Goal: Transaction & Acquisition: Book appointment/travel/reservation

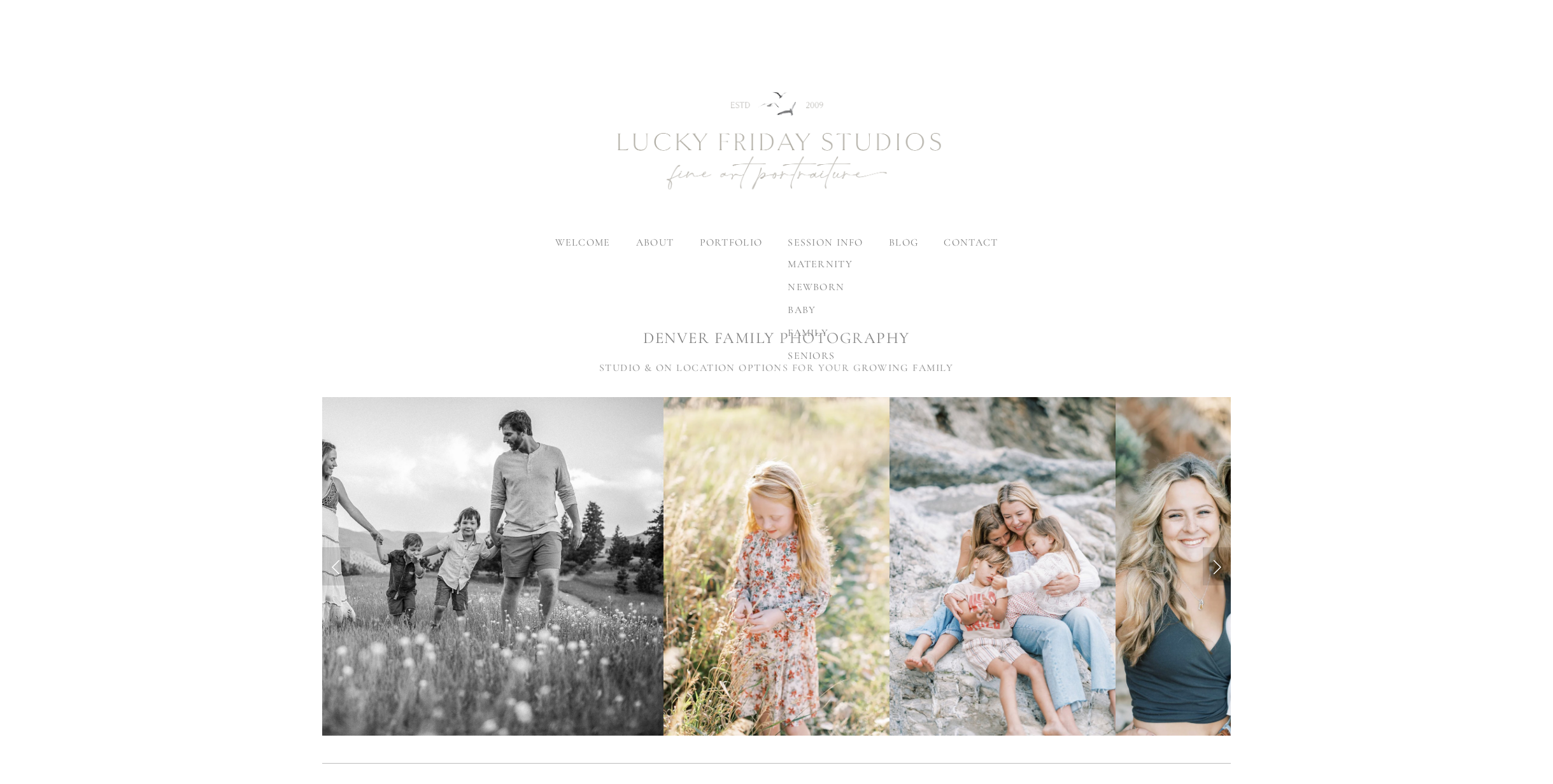
click at [808, 334] on span "family" at bounding box center [808, 332] width 40 height 12
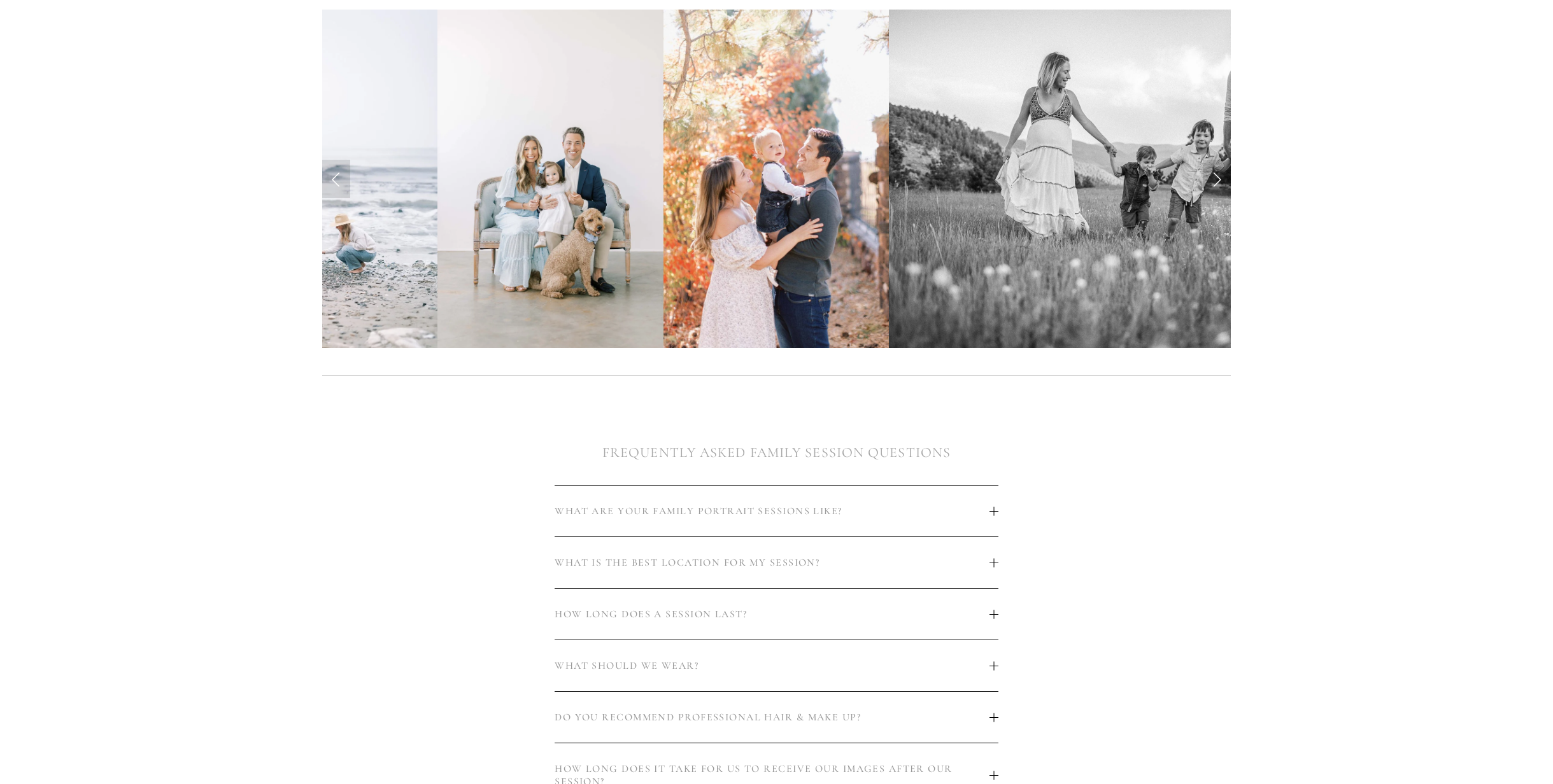
scroll to position [406, 0]
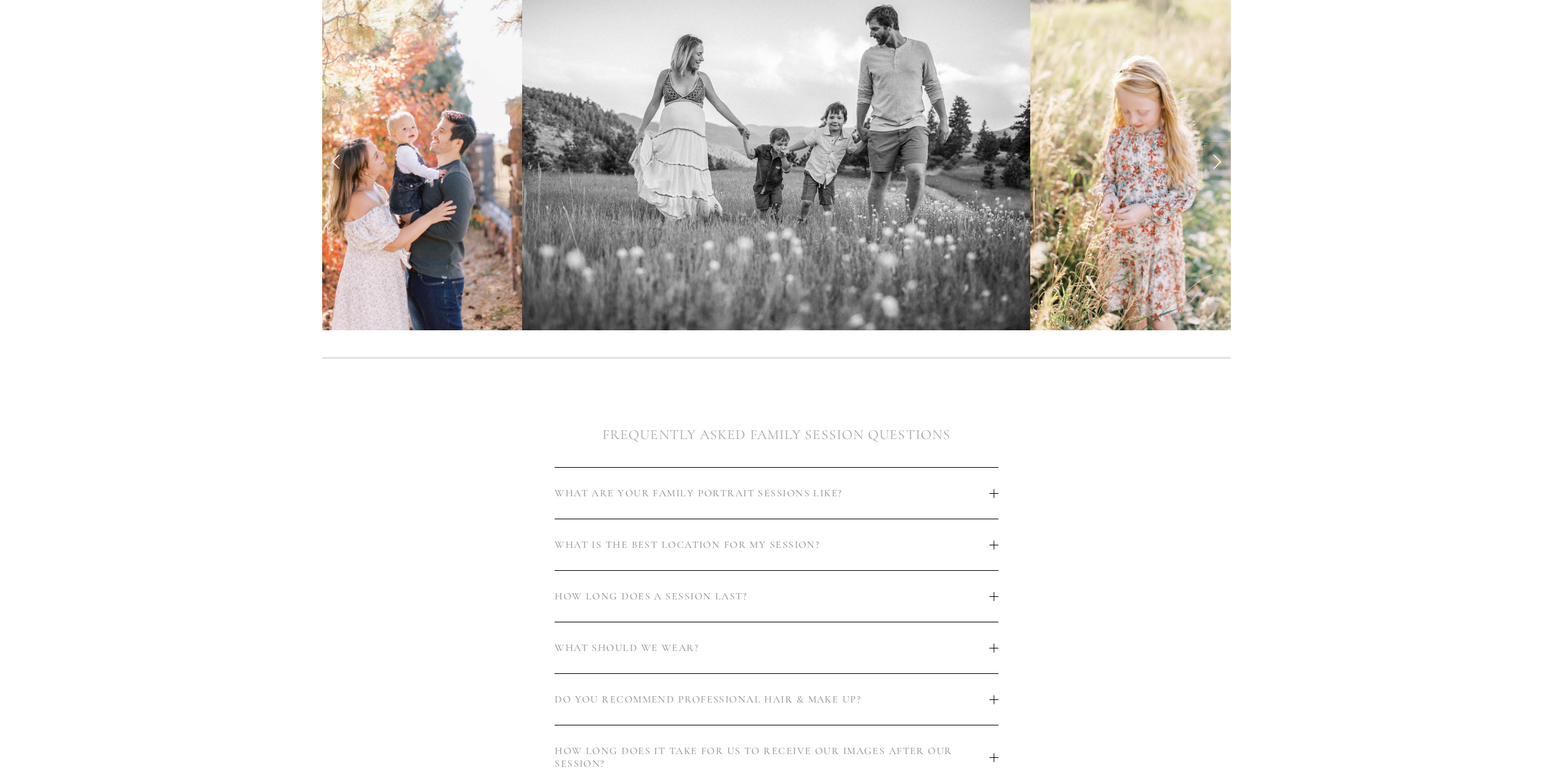
click at [791, 549] on span "WHAT IS THE BEST LOCATION FOR MY SESSION?" at bounding box center [772, 544] width 434 height 12
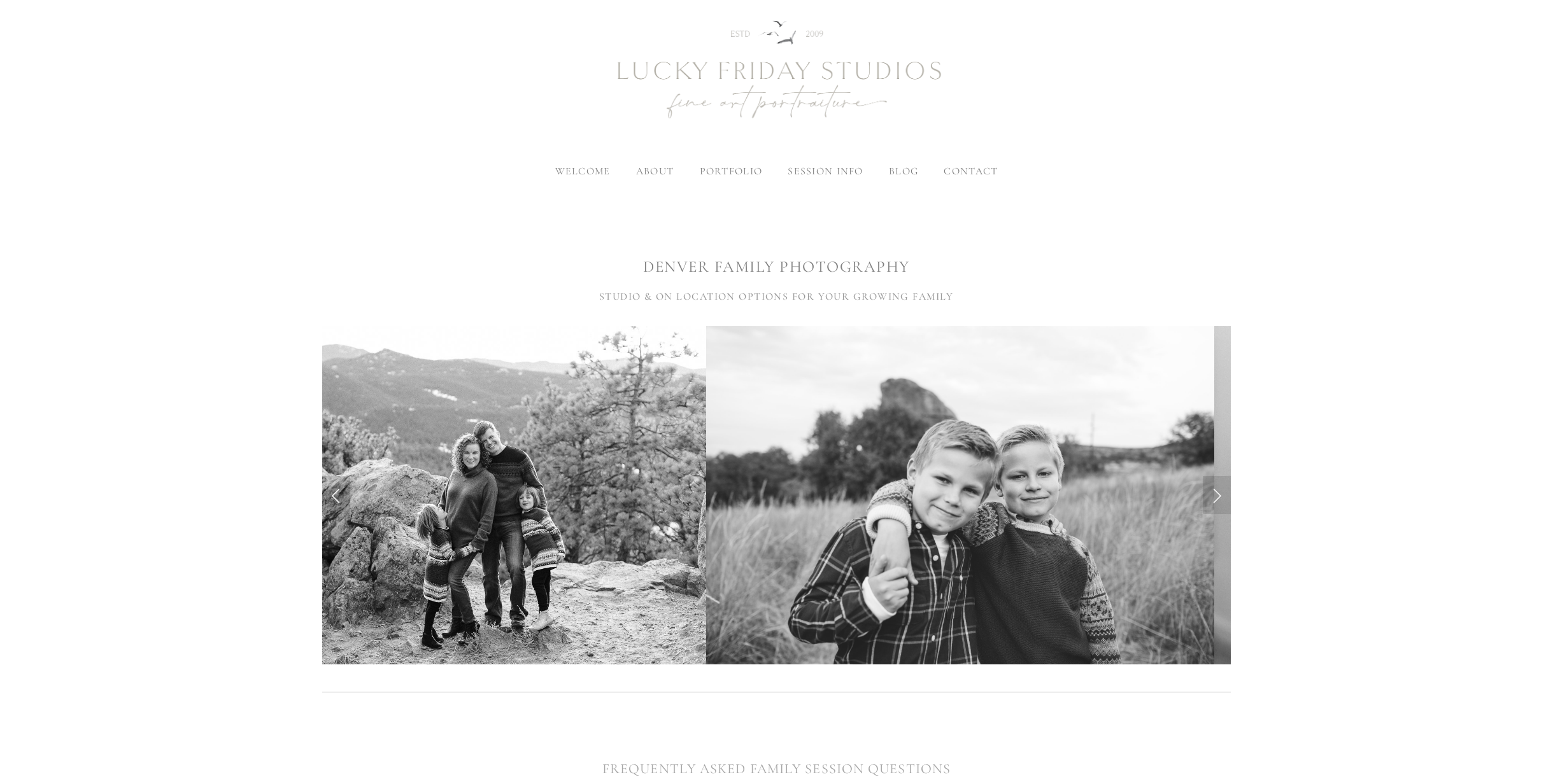
scroll to position [0, 0]
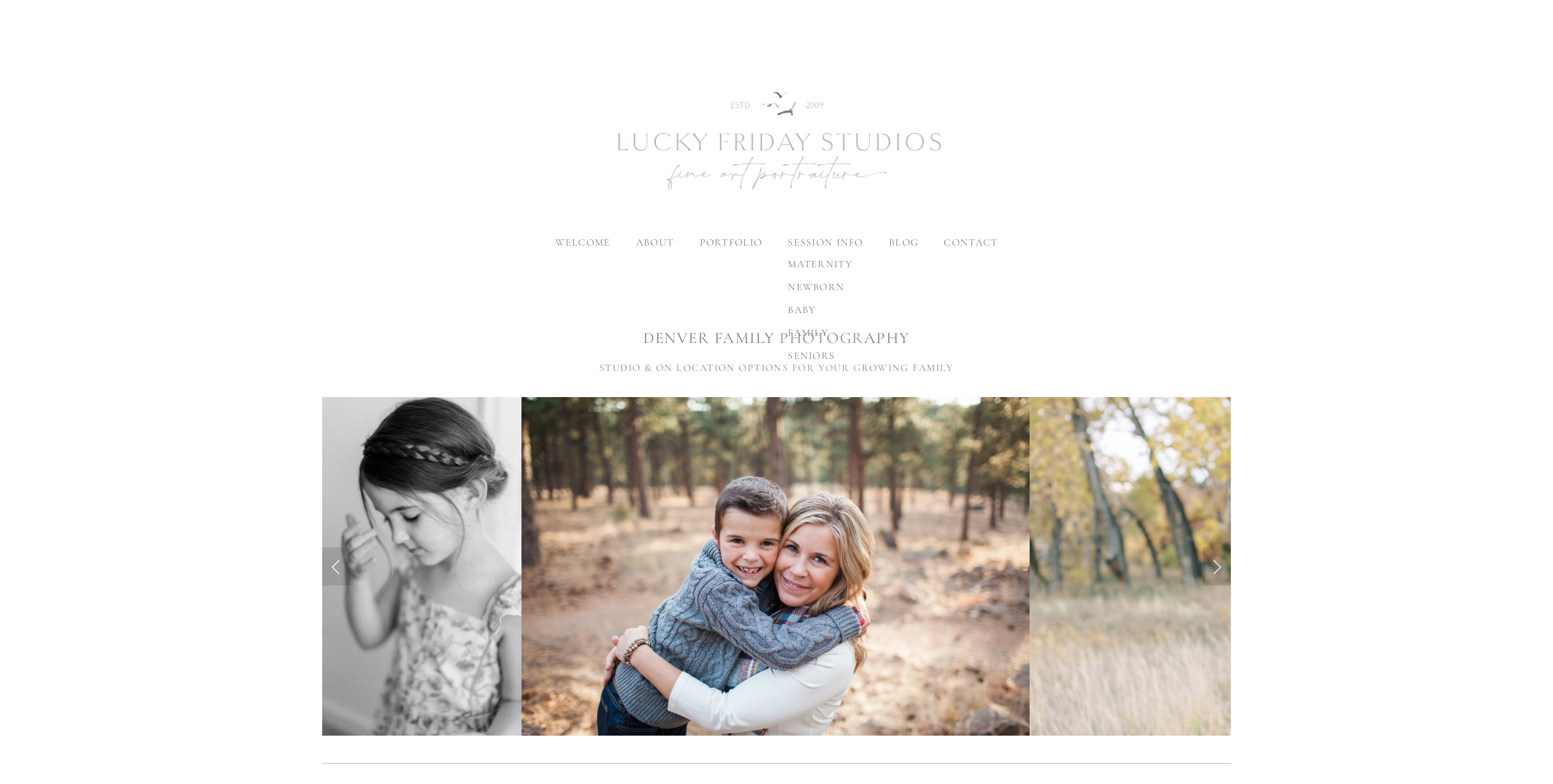
click at [806, 332] on span "family" at bounding box center [808, 332] width 40 height 12
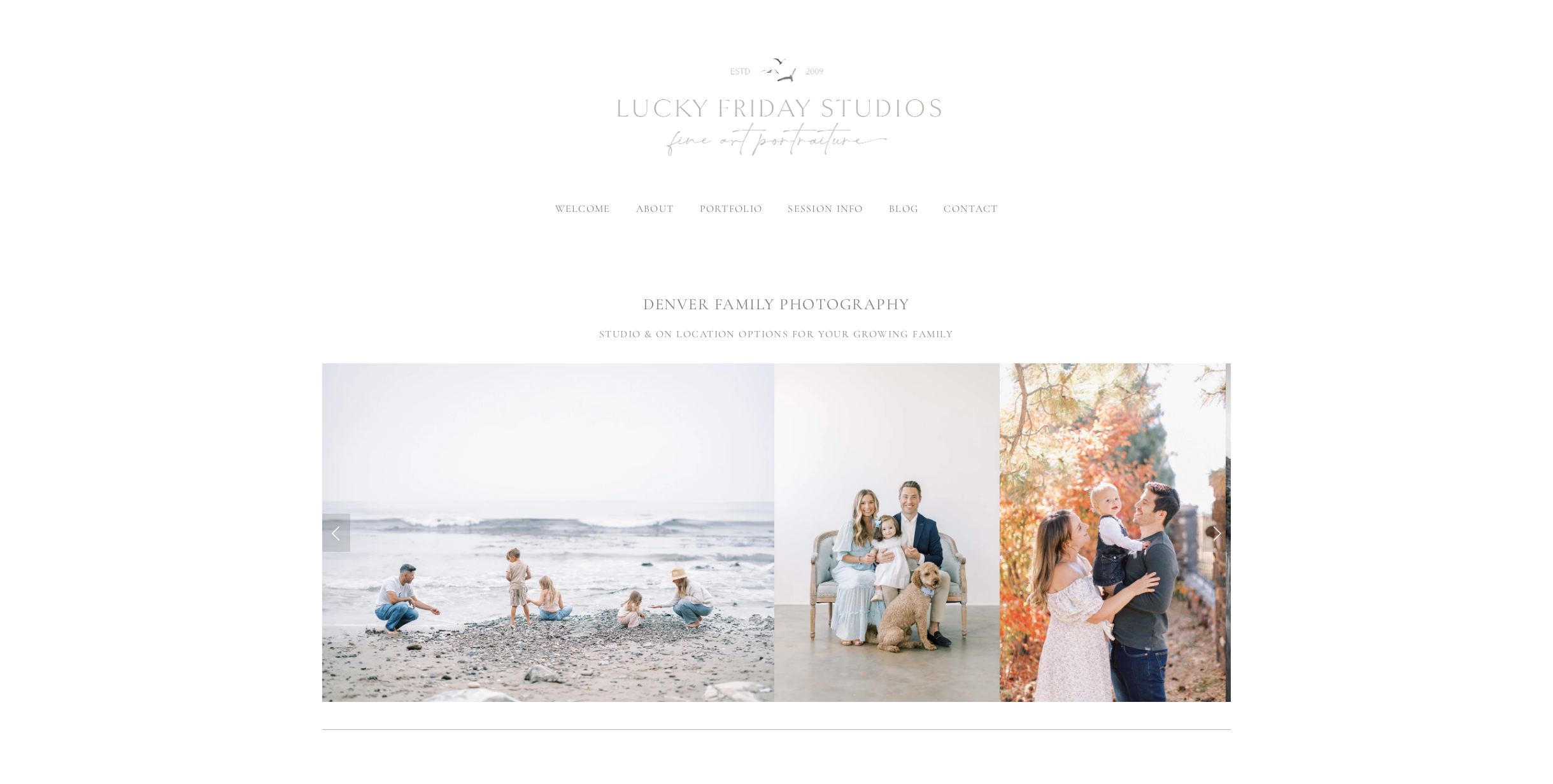
scroll to position [55, 0]
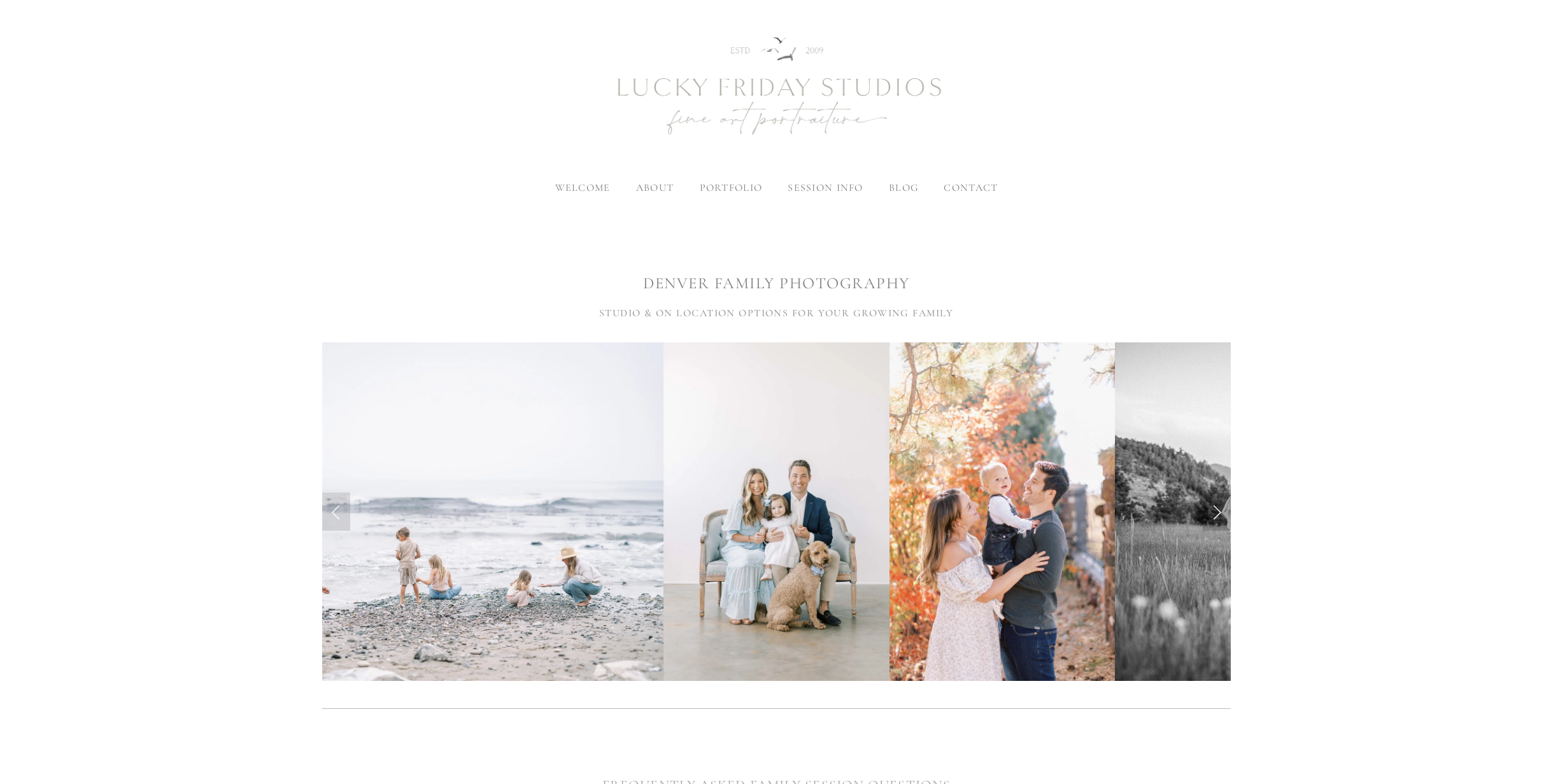
click at [1217, 513] on link "Next Slide" at bounding box center [1216, 511] width 28 height 38
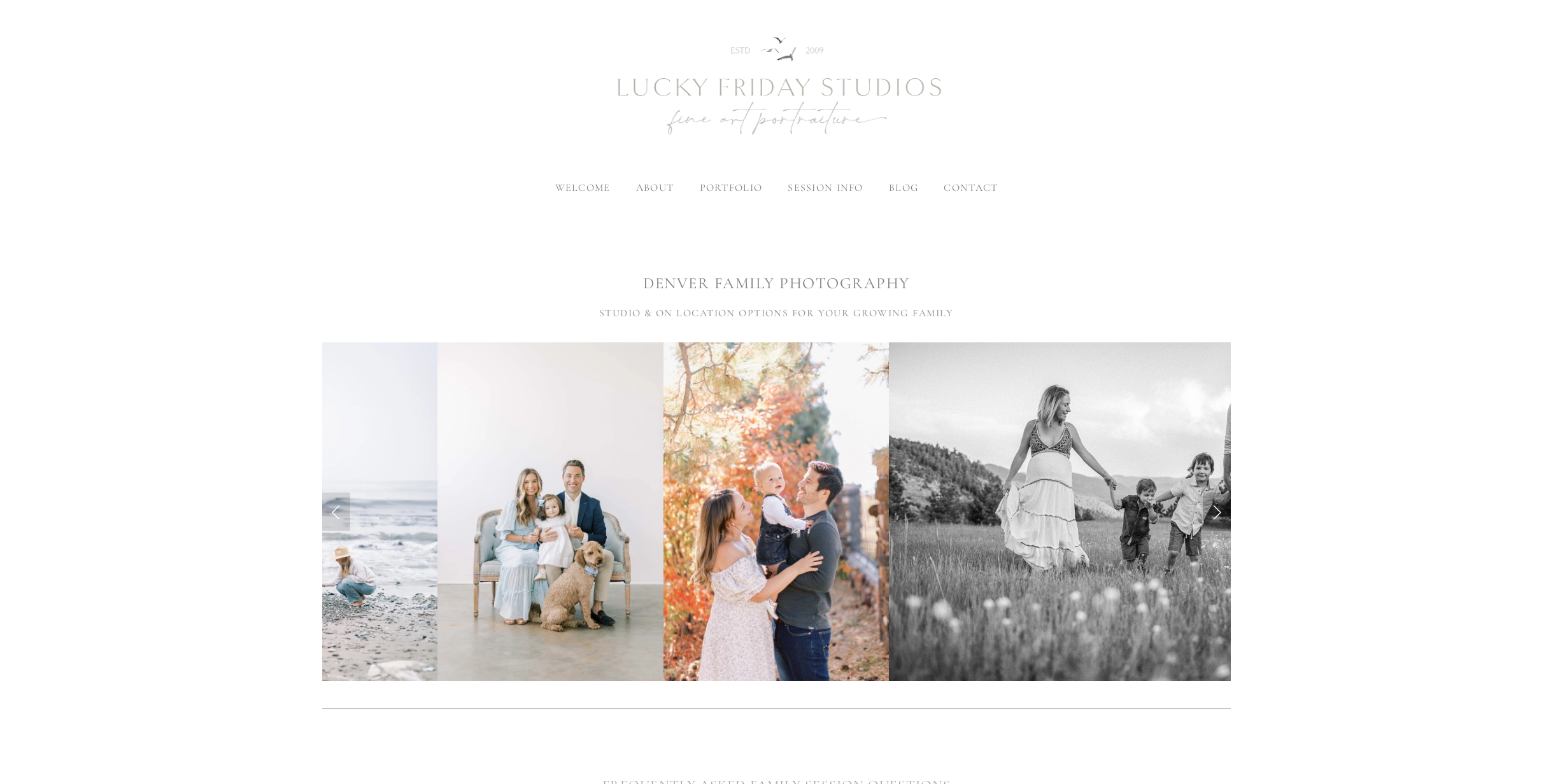
click at [1217, 513] on link "Next Slide" at bounding box center [1216, 511] width 28 height 38
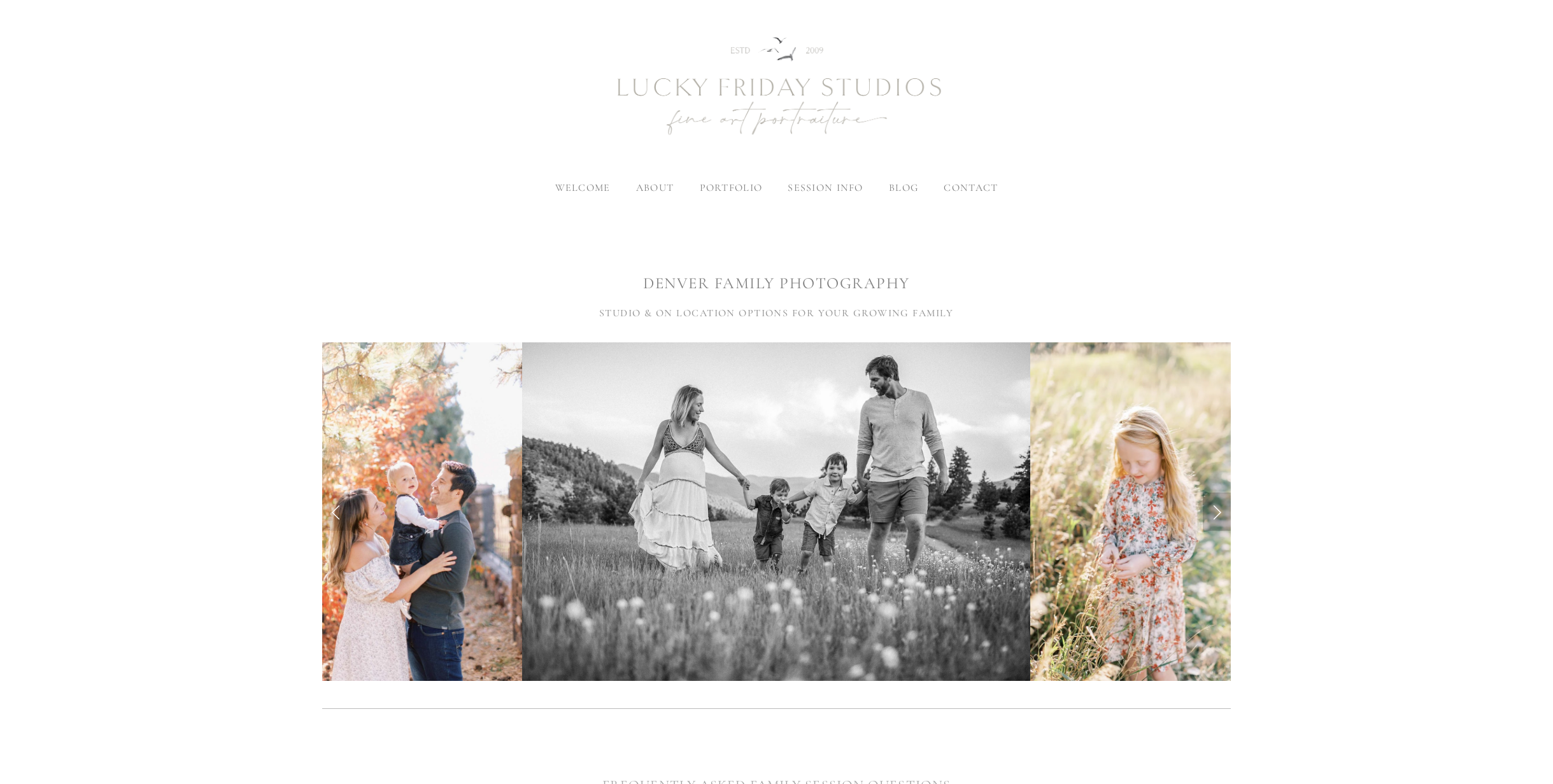
click at [1217, 513] on link "Next Slide" at bounding box center [1216, 511] width 28 height 38
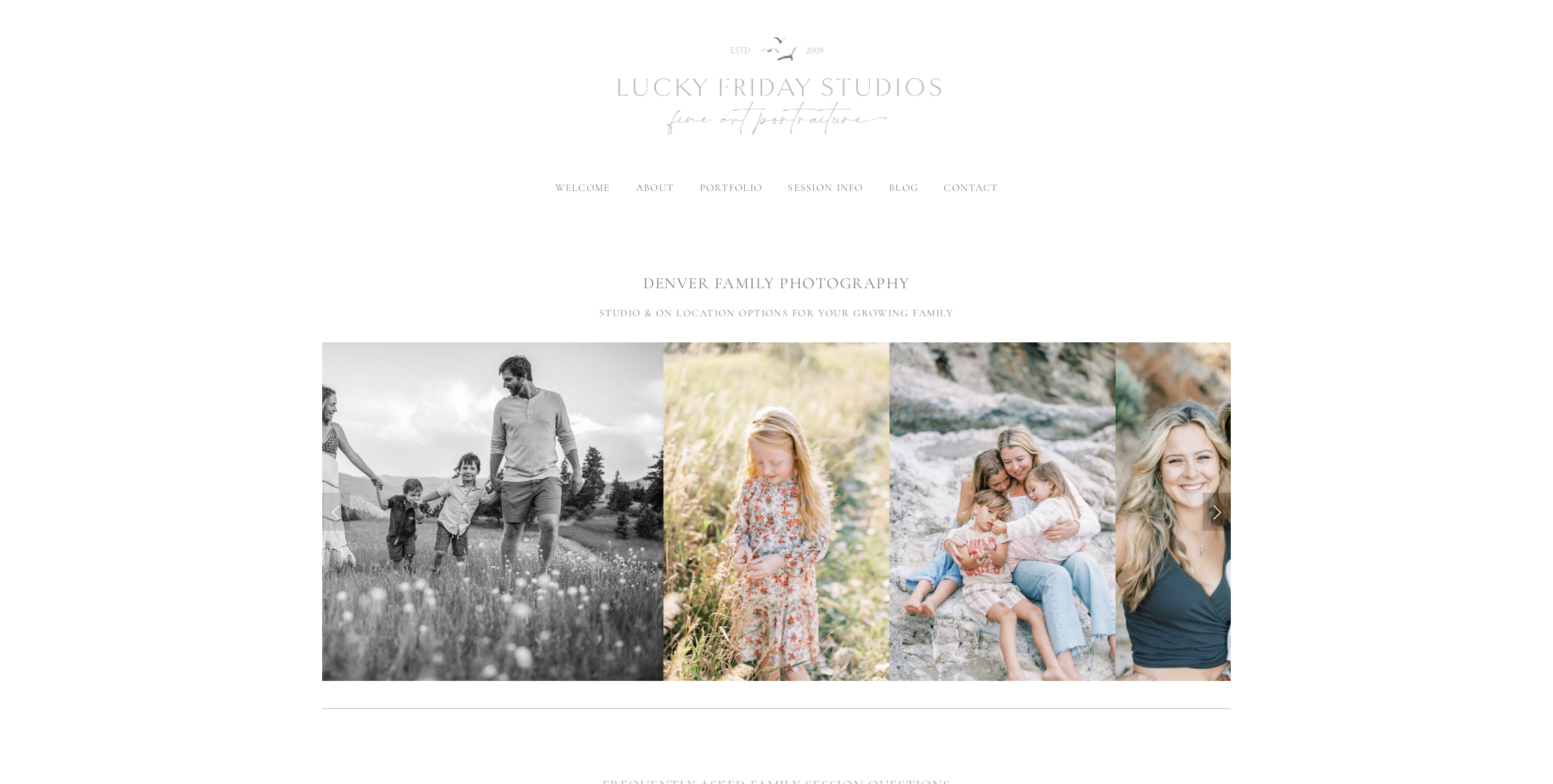
click at [1217, 513] on link "Next Slide" at bounding box center [1216, 511] width 28 height 38
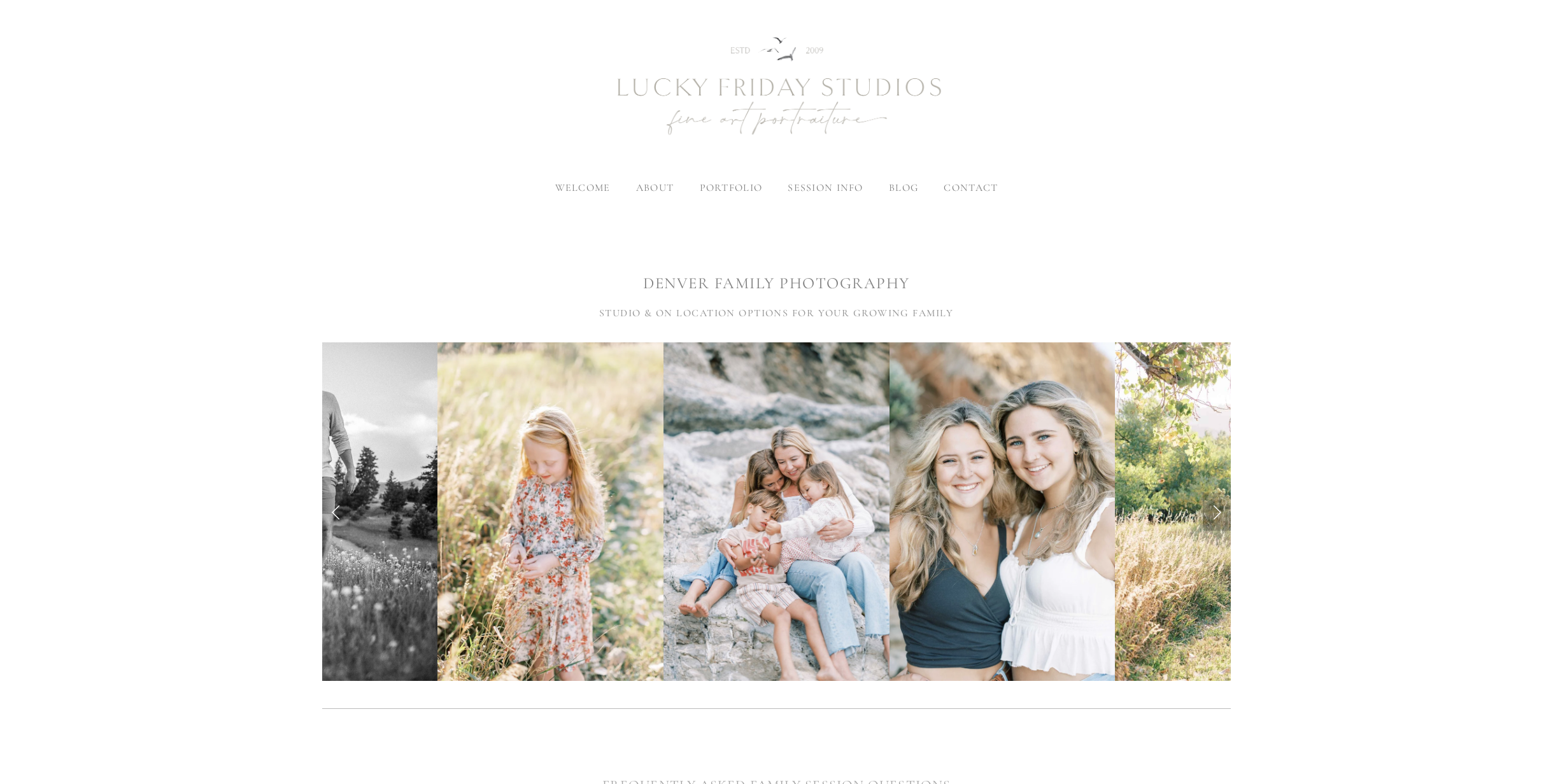
click at [1217, 513] on link "Next Slide" at bounding box center [1216, 511] width 28 height 38
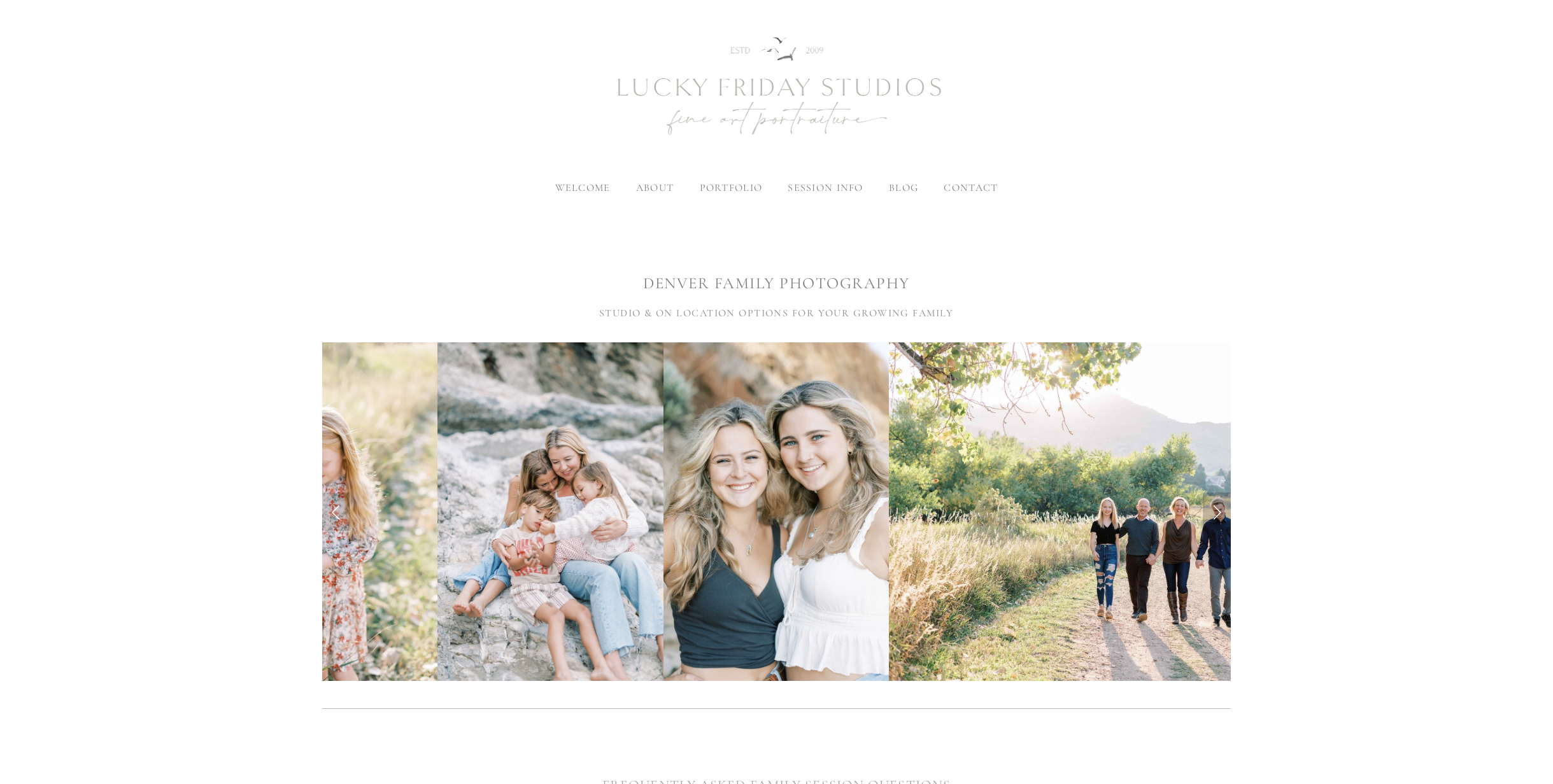
click at [1217, 513] on link "Next Slide" at bounding box center [1216, 511] width 28 height 38
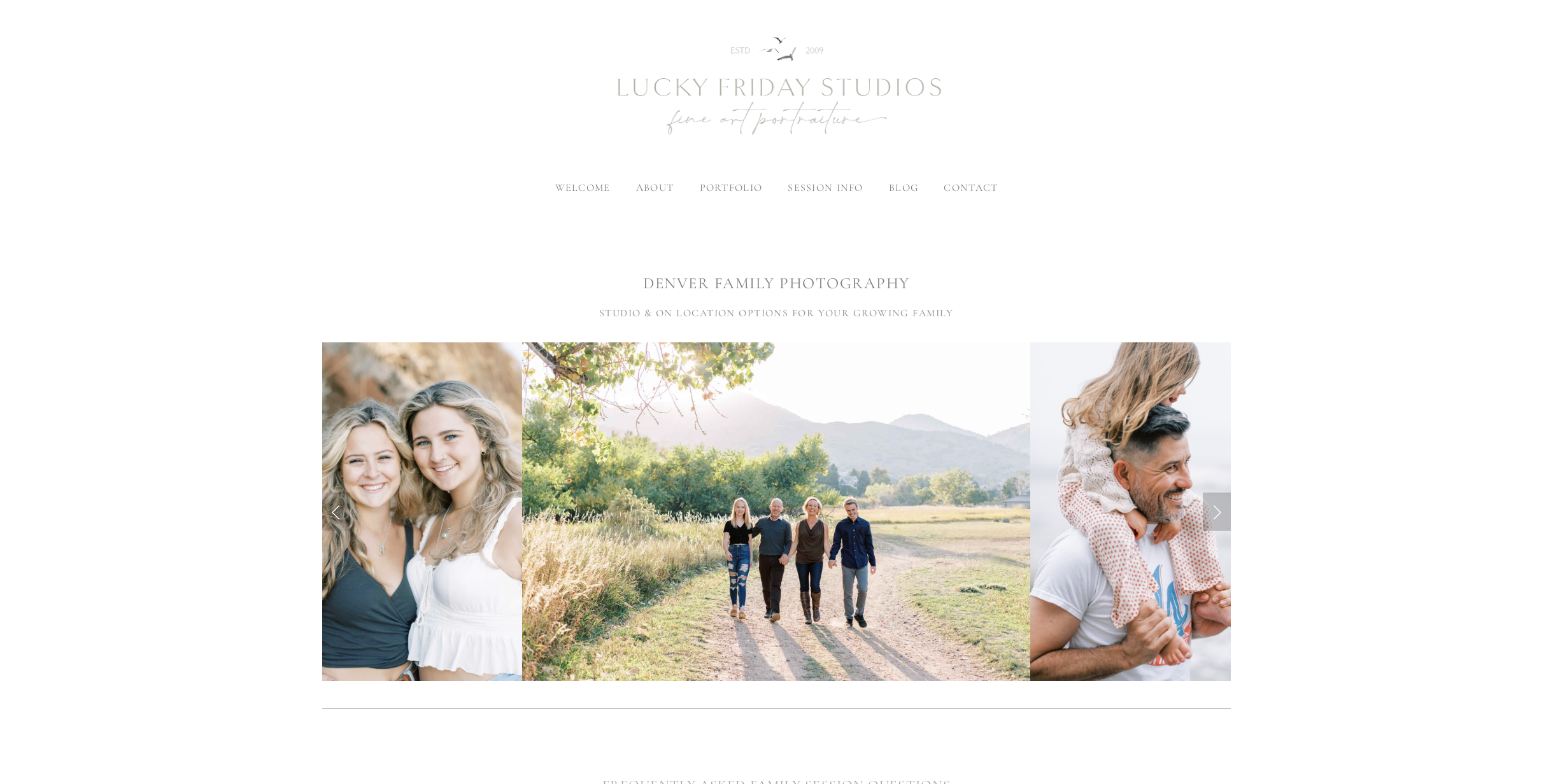
click at [1217, 513] on link "Next Slide" at bounding box center [1216, 511] width 28 height 38
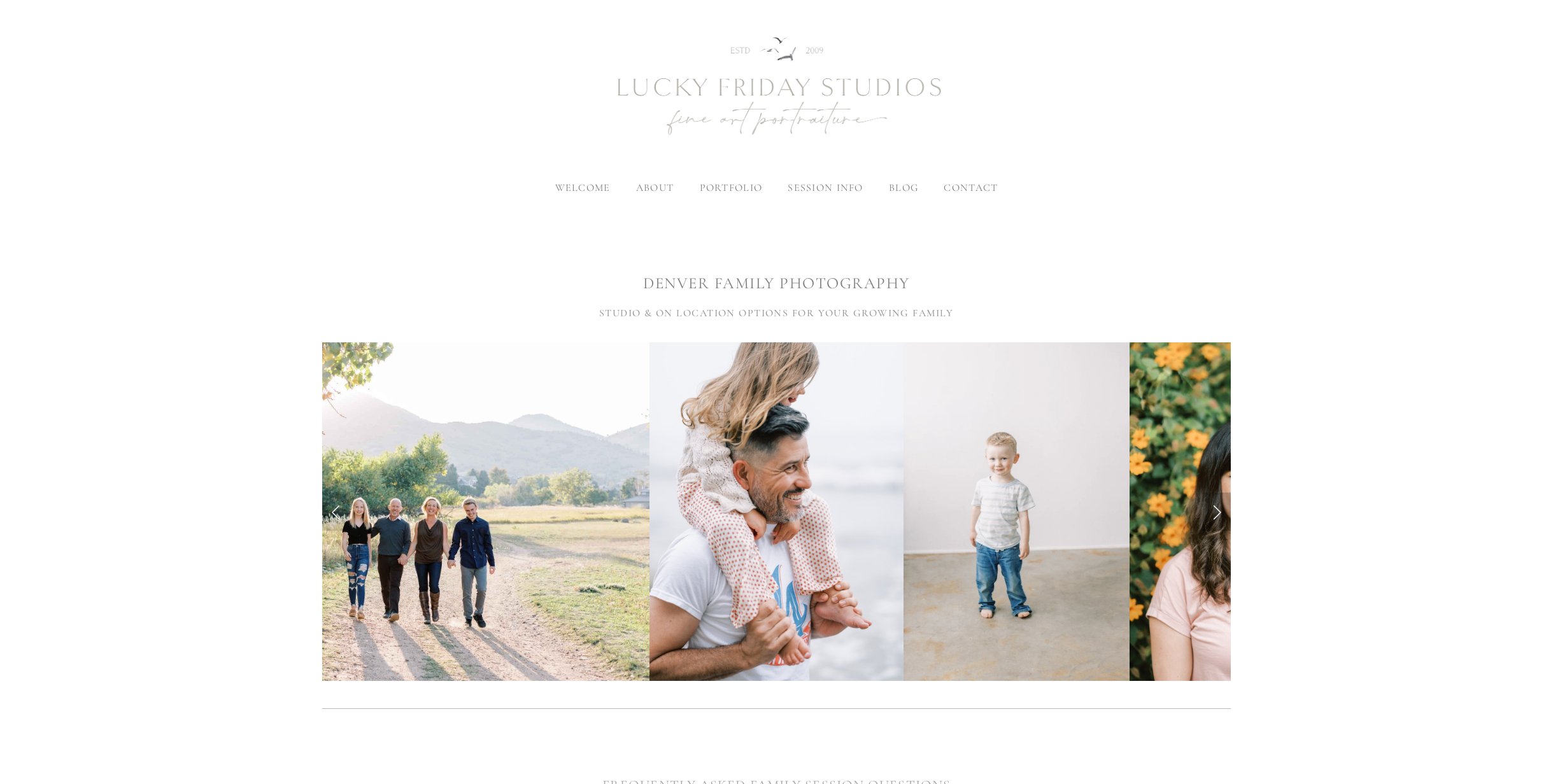
click at [1217, 513] on link "Next Slide" at bounding box center [1216, 511] width 28 height 38
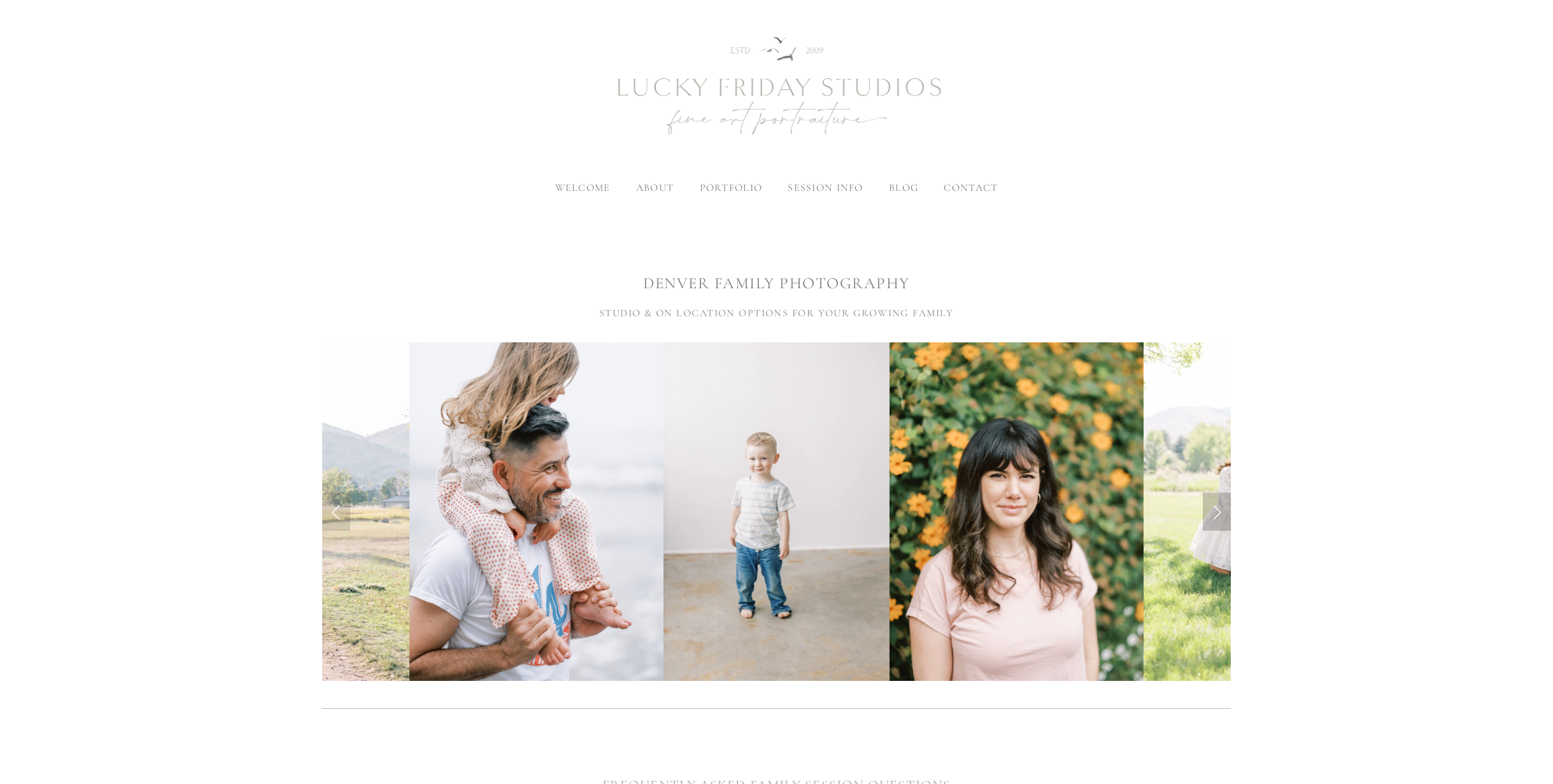
click at [1217, 513] on link "Next Slide" at bounding box center [1216, 511] width 28 height 38
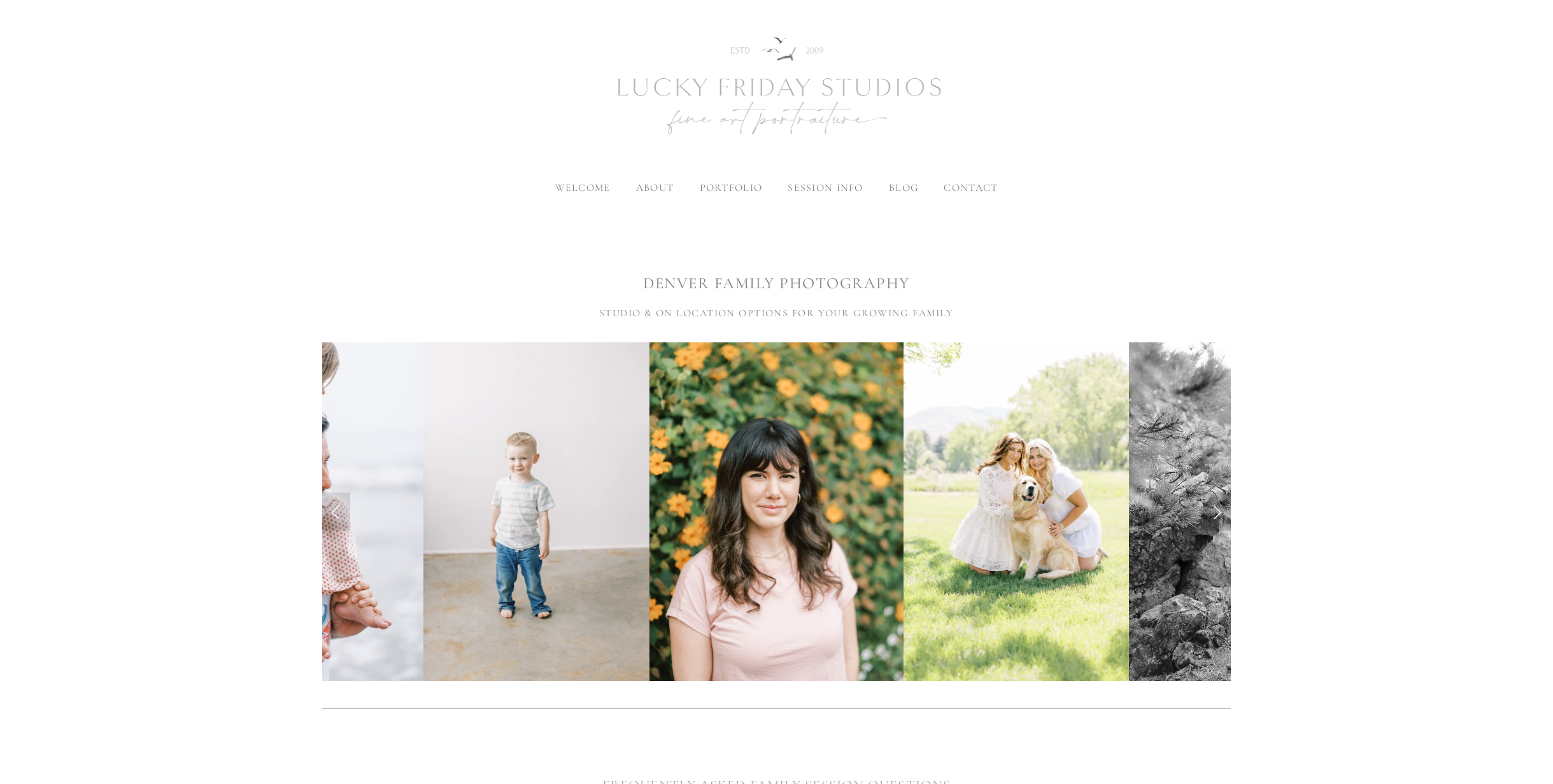
click at [1217, 513] on link "Next Slide" at bounding box center [1216, 511] width 28 height 38
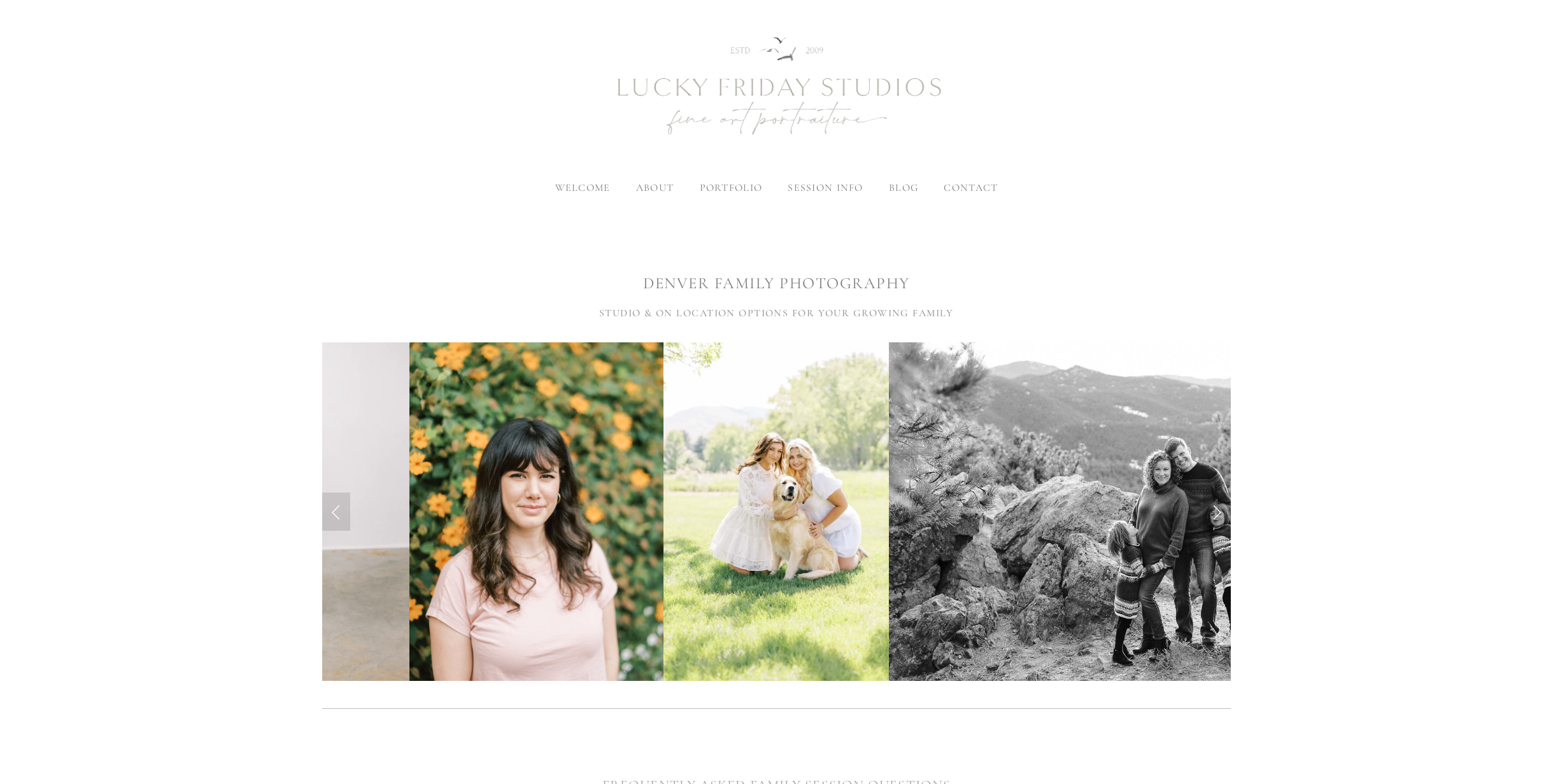
click at [1217, 513] on link "Next Slide" at bounding box center [1216, 511] width 28 height 38
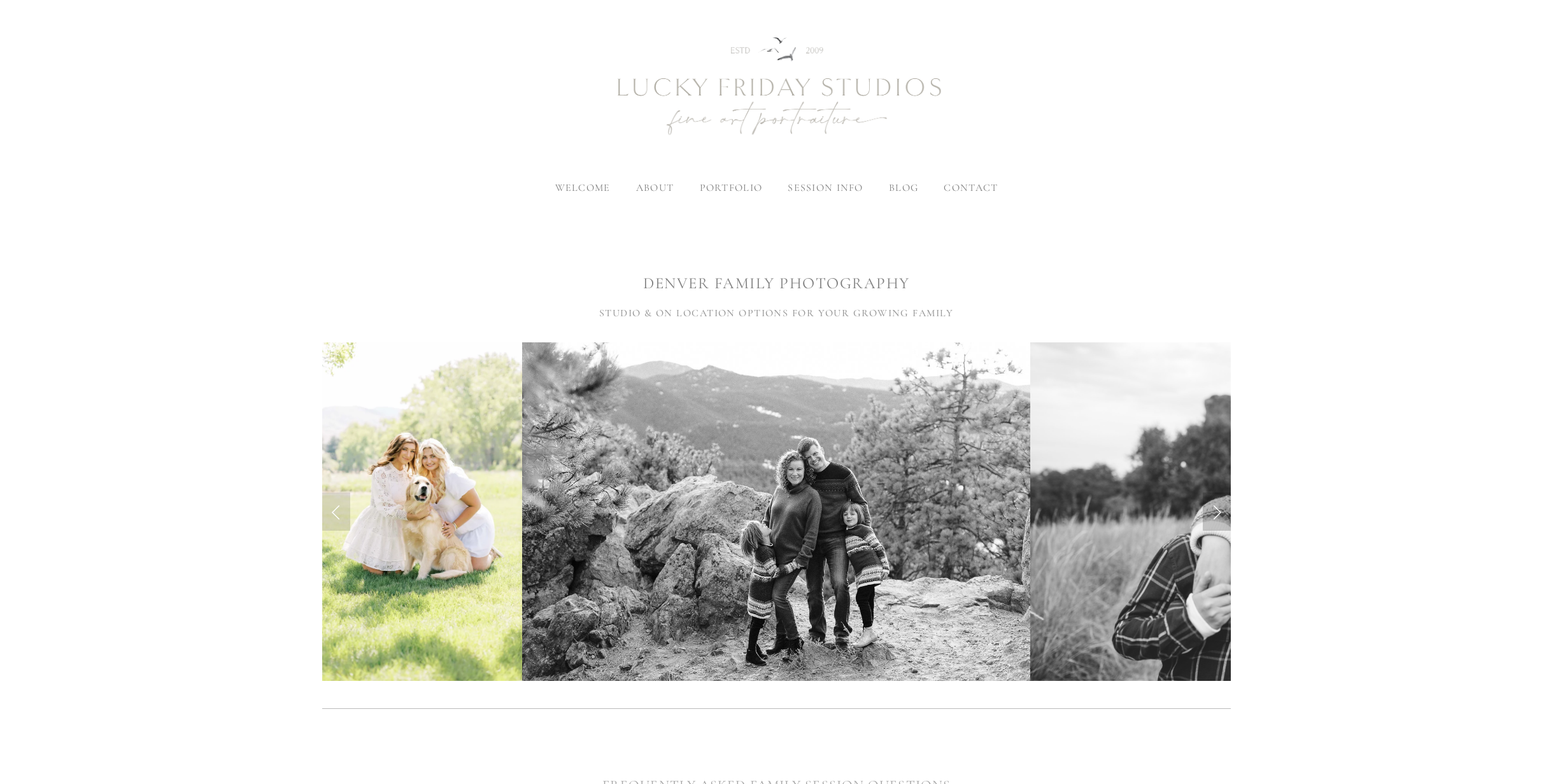
click at [1217, 513] on link "Next Slide" at bounding box center [1216, 511] width 28 height 38
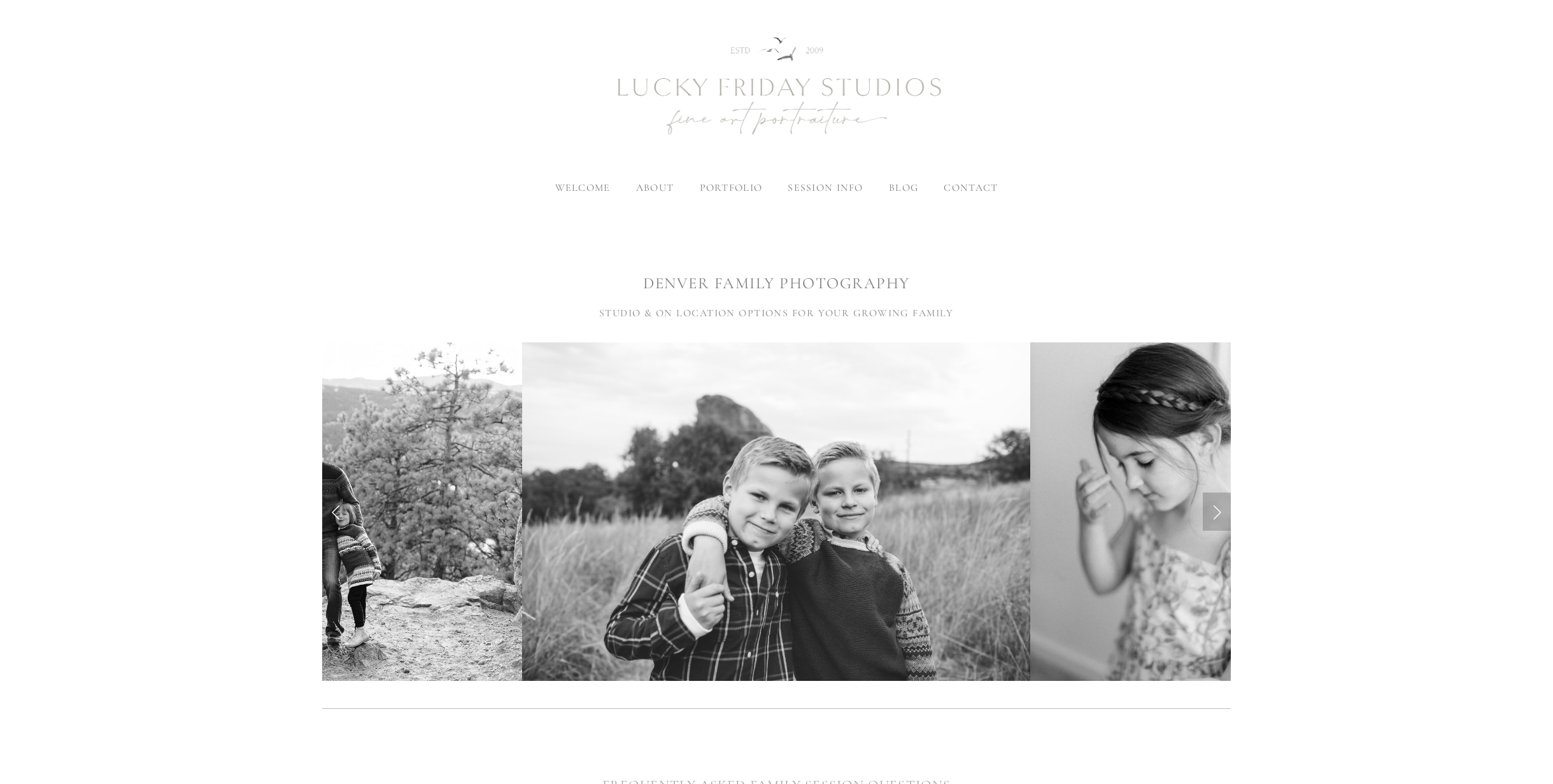
click at [1217, 513] on link "Next Slide" at bounding box center [1216, 511] width 28 height 38
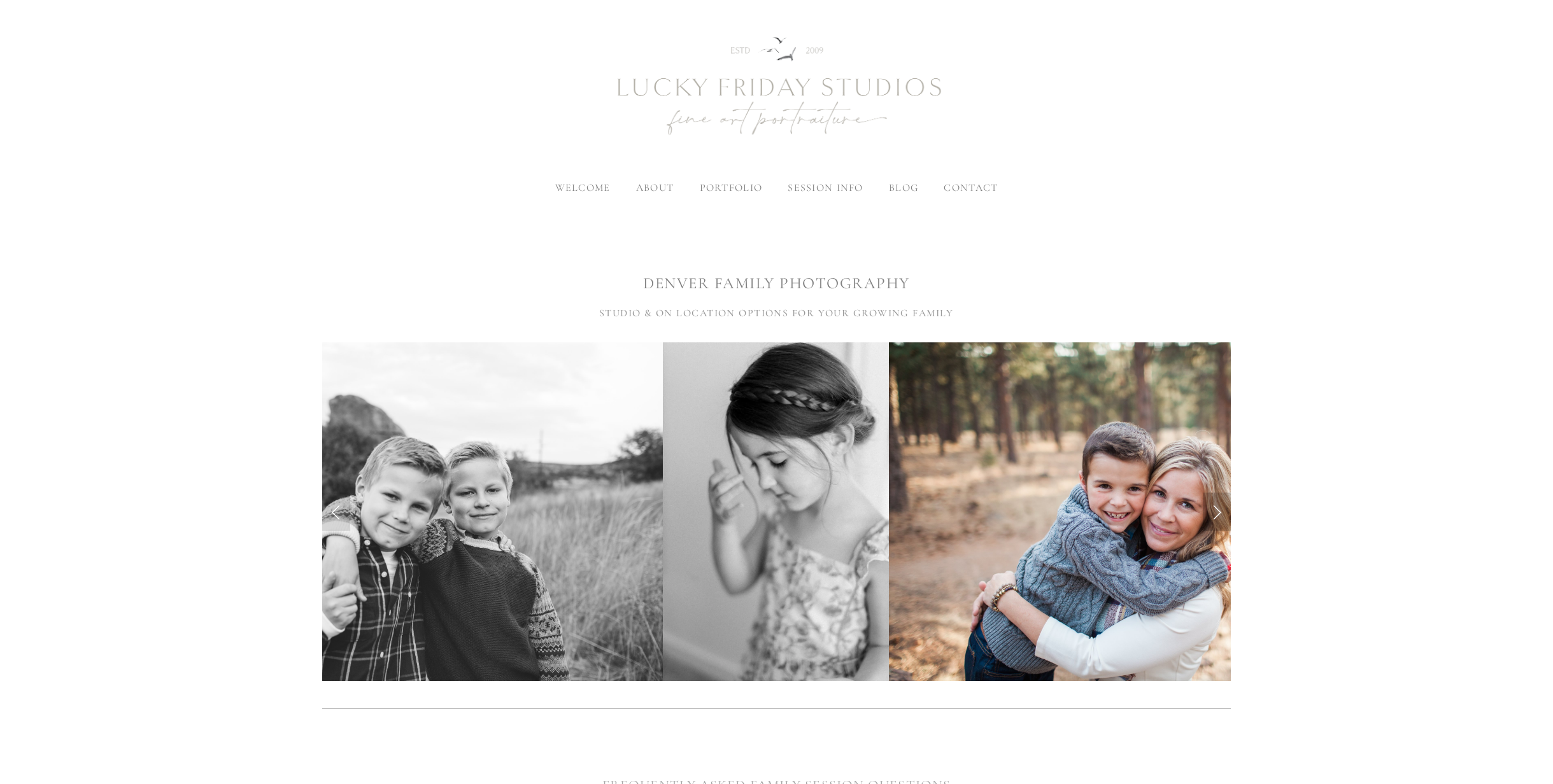
click at [1217, 513] on link "Next Slide" at bounding box center [1216, 511] width 28 height 38
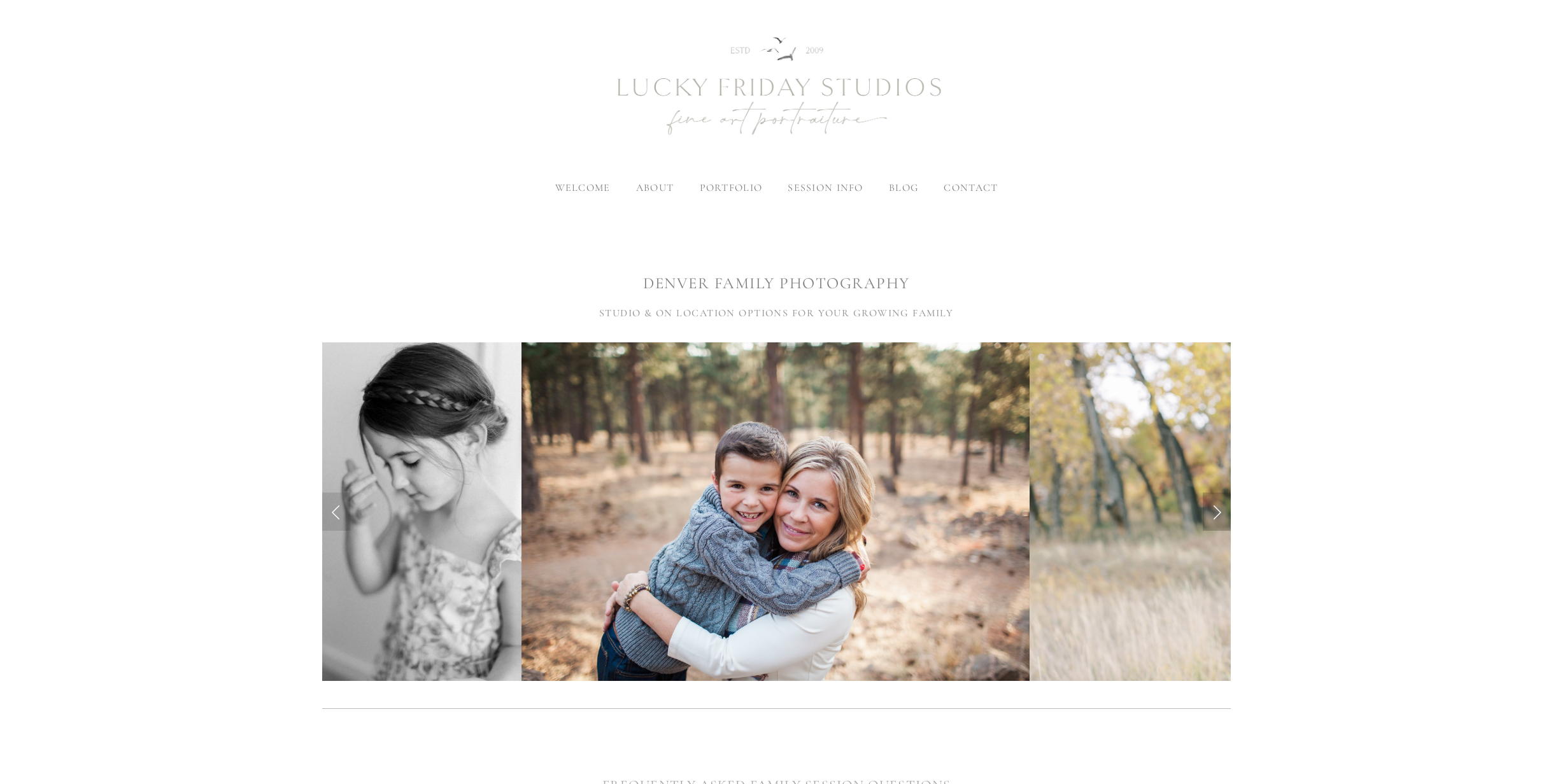
click at [1217, 513] on link "Next Slide" at bounding box center [1216, 511] width 28 height 38
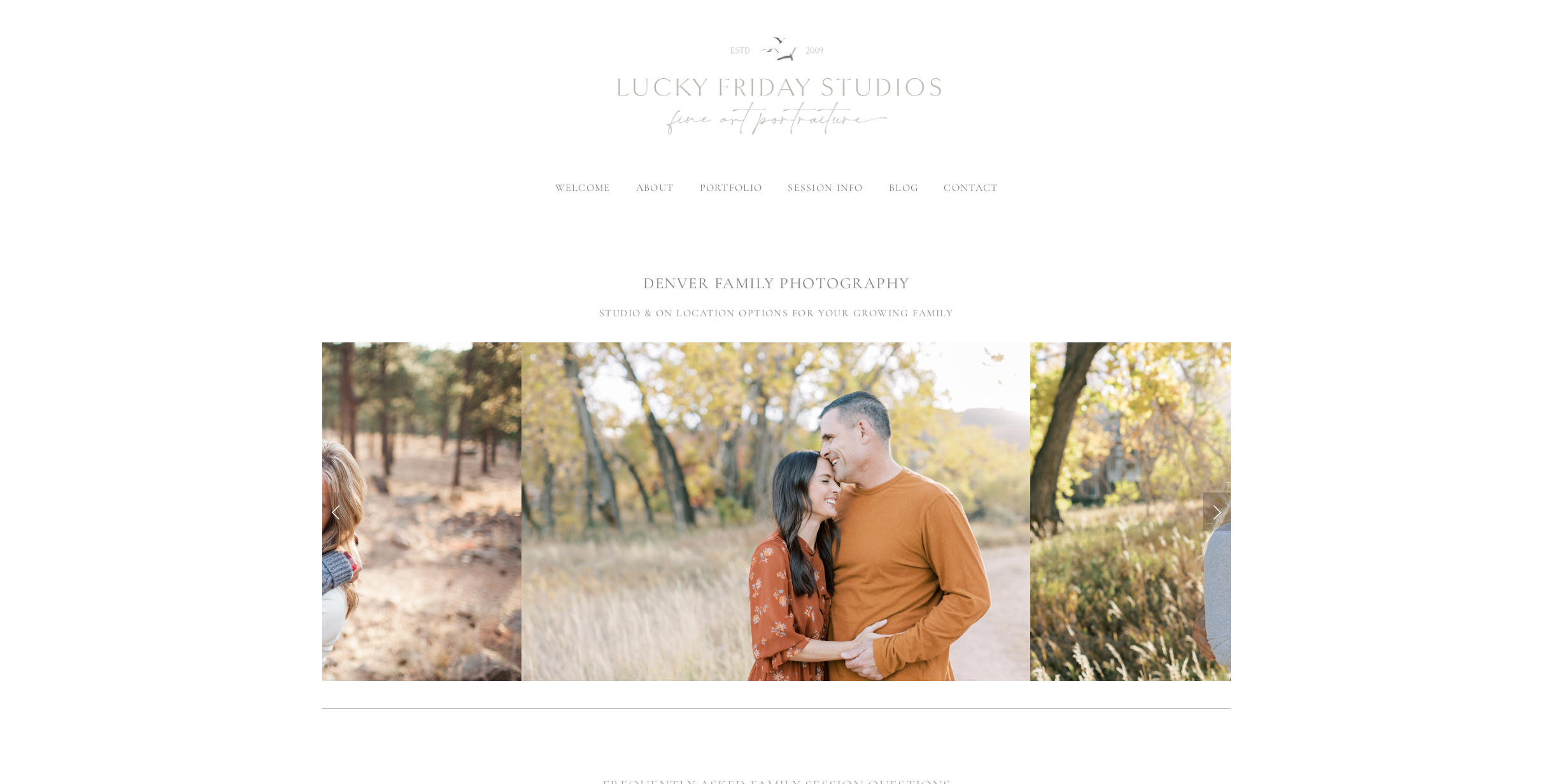
click at [1217, 513] on link "Next Slide" at bounding box center [1216, 511] width 28 height 38
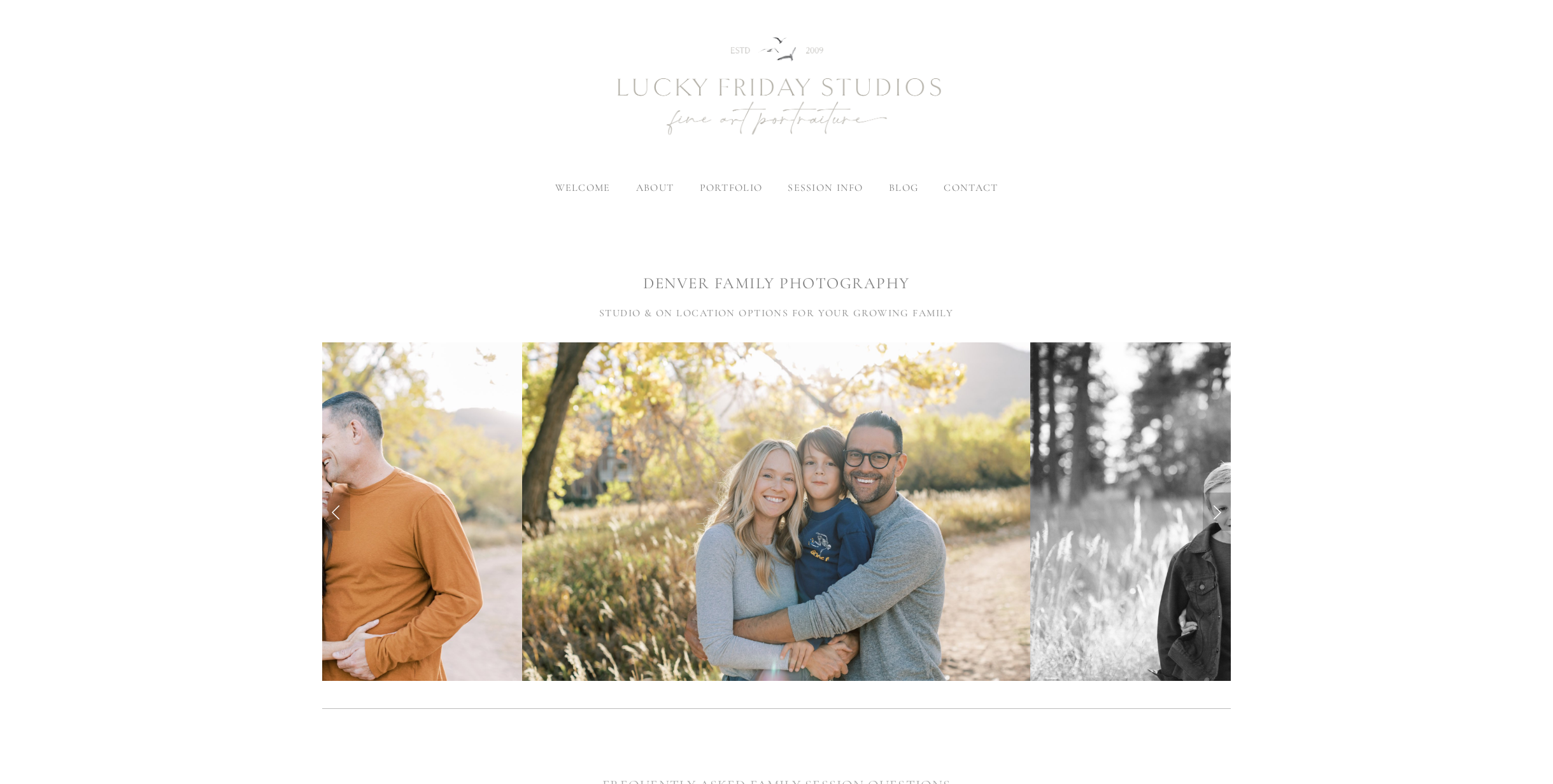
click at [1217, 513] on link "Next Slide" at bounding box center [1216, 511] width 28 height 38
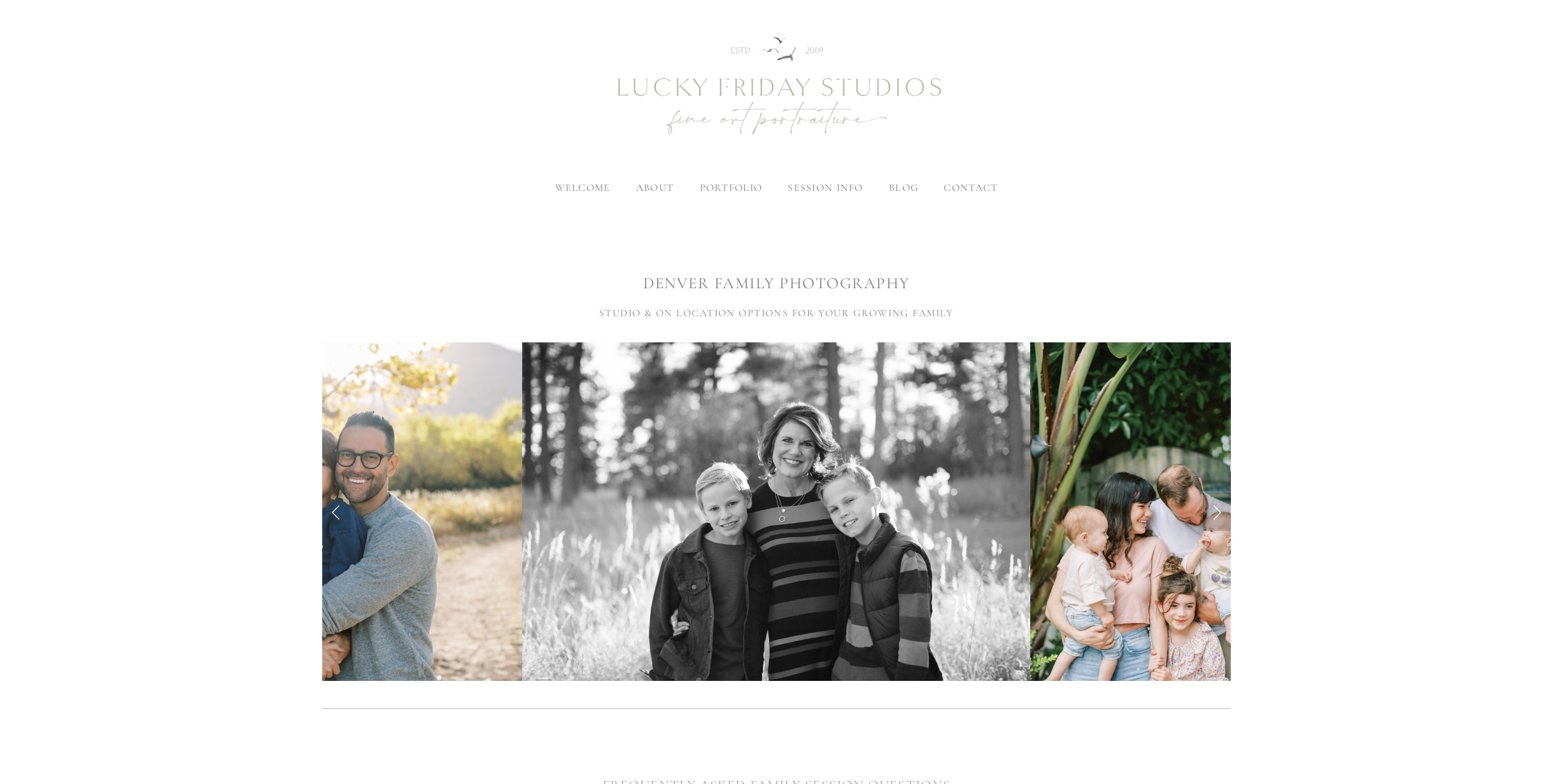
click at [1217, 513] on link "Next Slide" at bounding box center [1216, 511] width 28 height 38
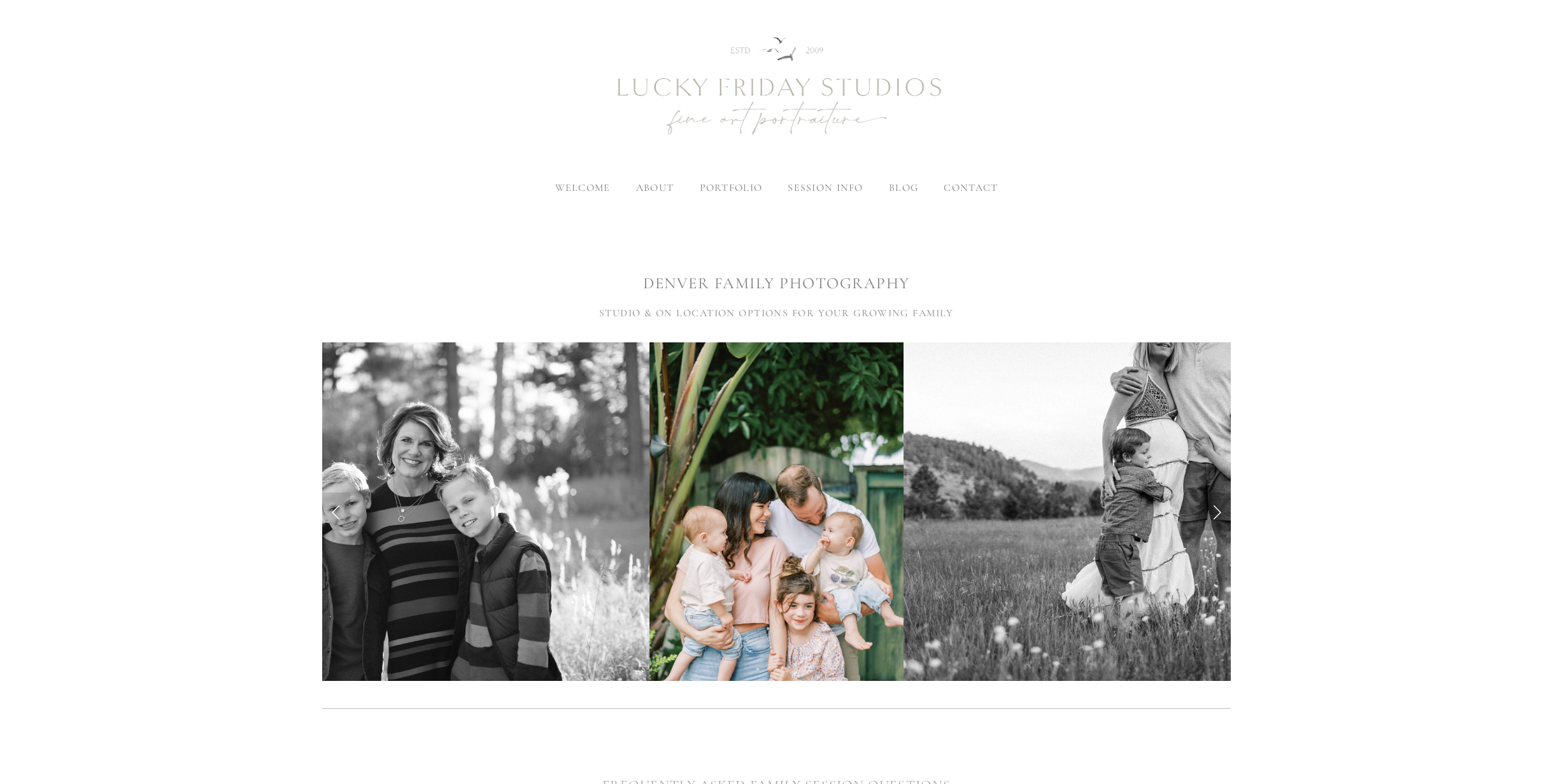
click at [1217, 513] on link "Next Slide" at bounding box center [1216, 511] width 28 height 38
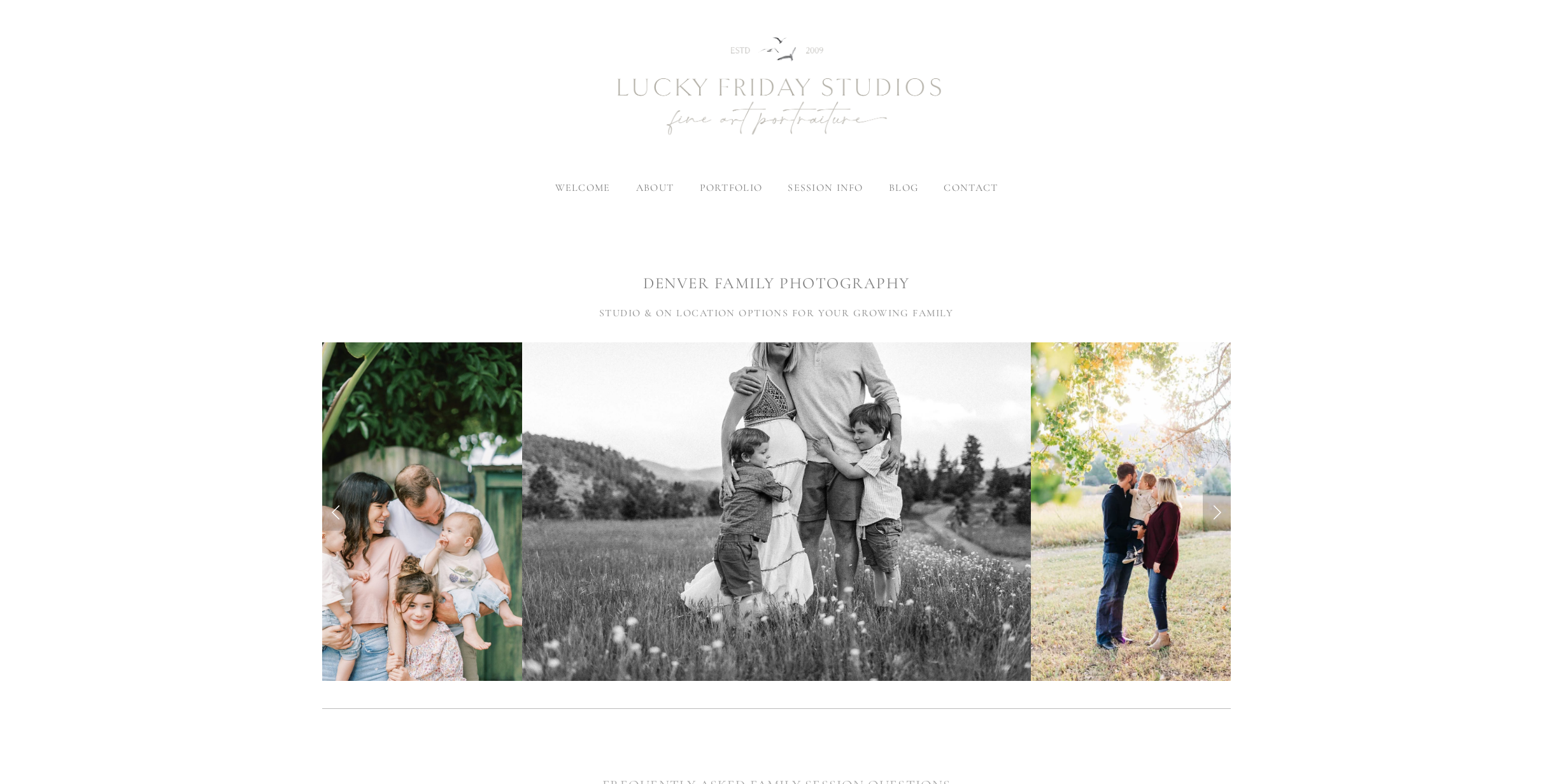
click at [1217, 513] on link "Next Slide" at bounding box center [1216, 511] width 28 height 38
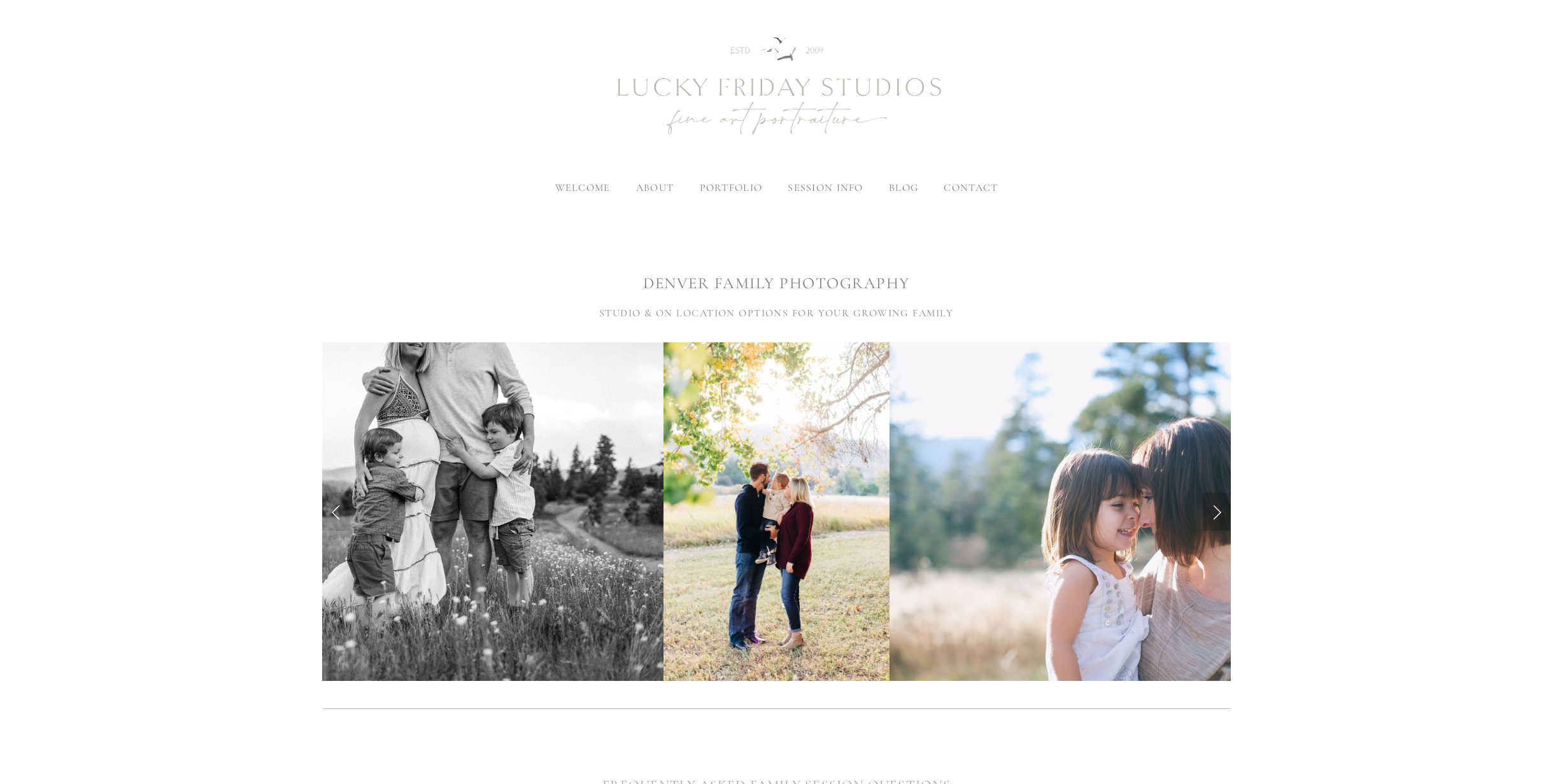
click at [1217, 513] on link "Next Slide" at bounding box center [1216, 511] width 28 height 38
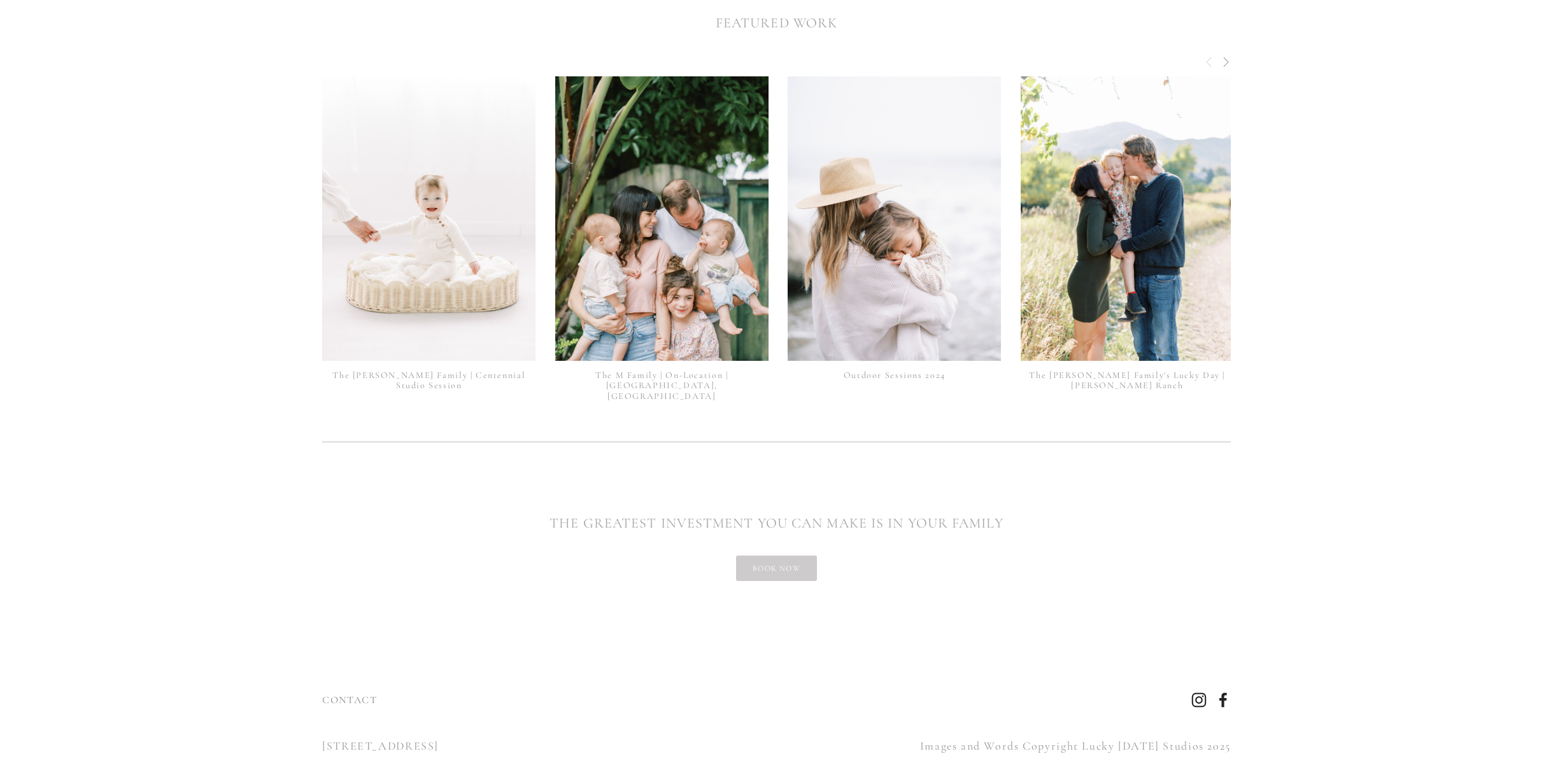
scroll to position [3031, 0]
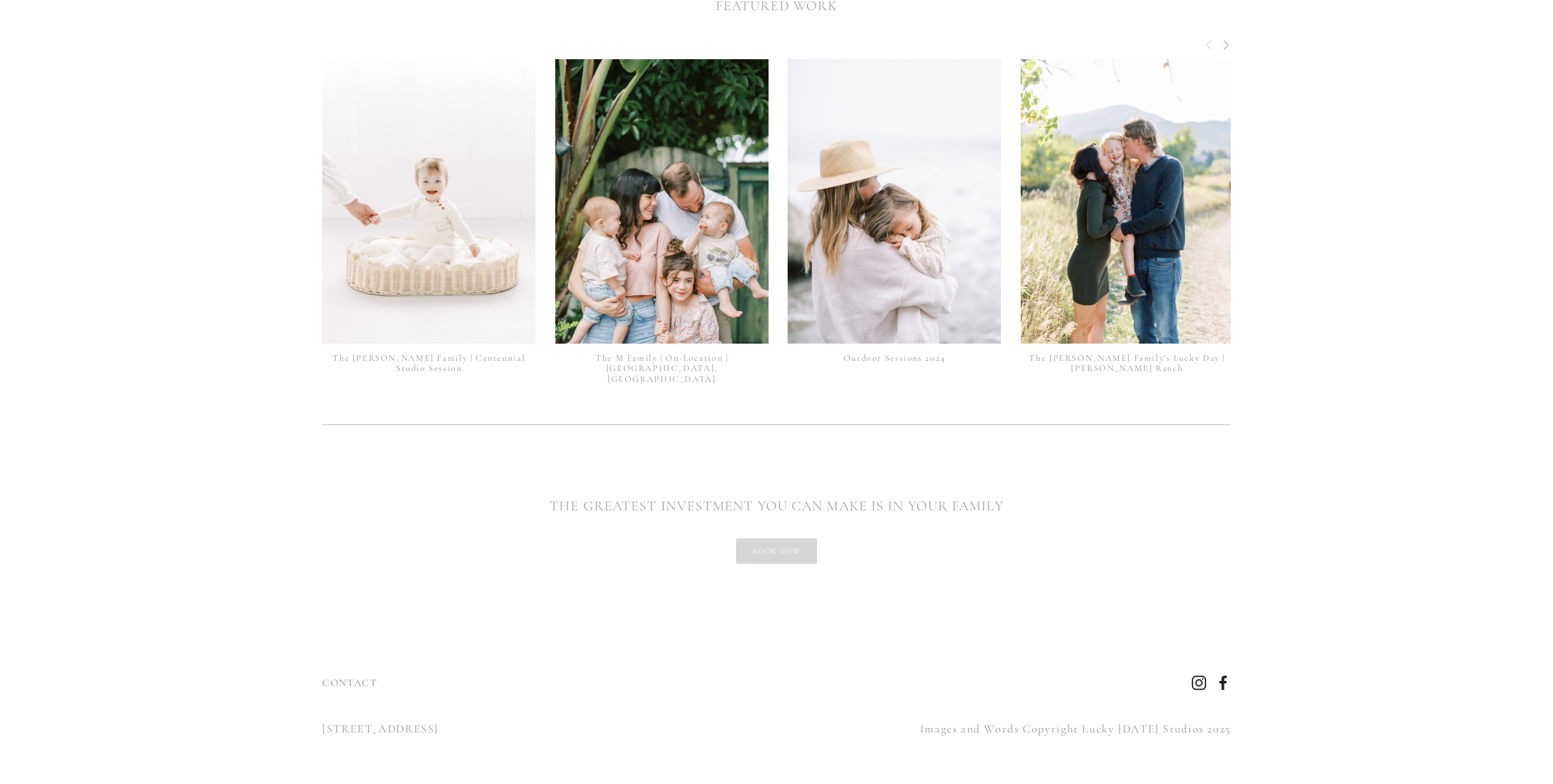
click at [782, 544] on link "book now" at bounding box center [776, 551] width 81 height 26
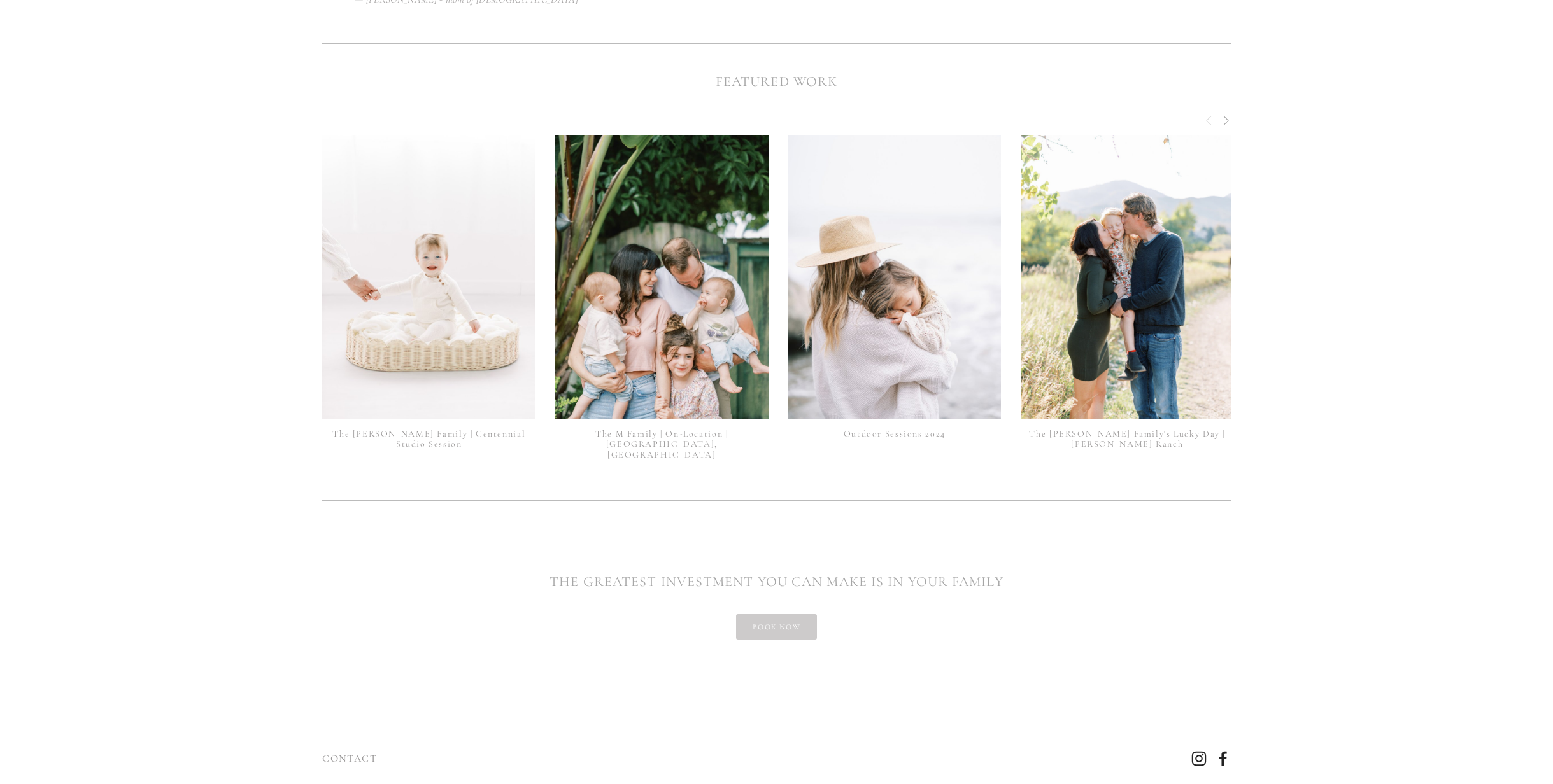
scroll to position [3031, 0]
